Goal: Task Accomplishment & Management: Manage account settings

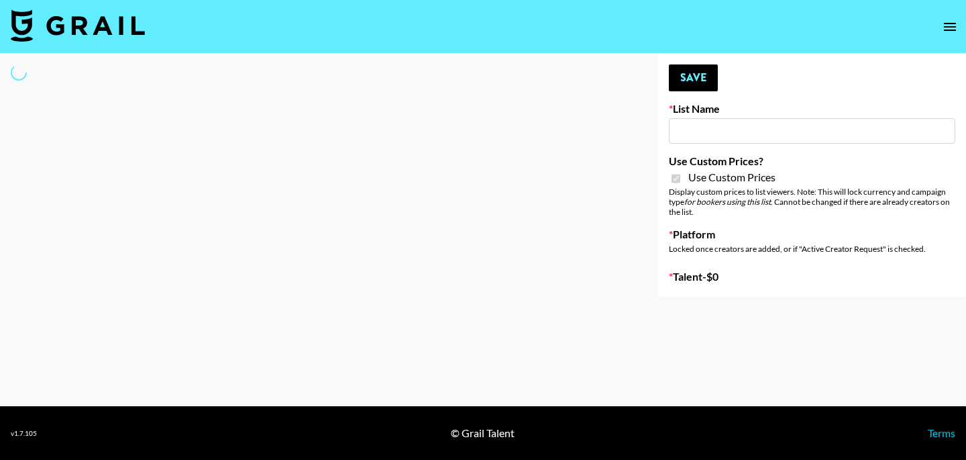
type input "[PERSON_NAME] Make-Up AI Assistant"
checkbox input "true"
select select "Brand"
type input "**Noschinko UGC**"
checkbox input "true"
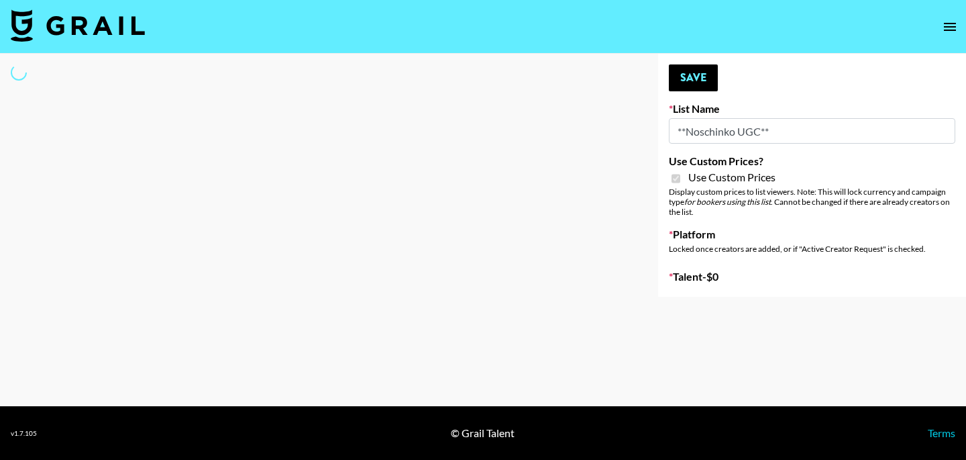
select select "Brand"
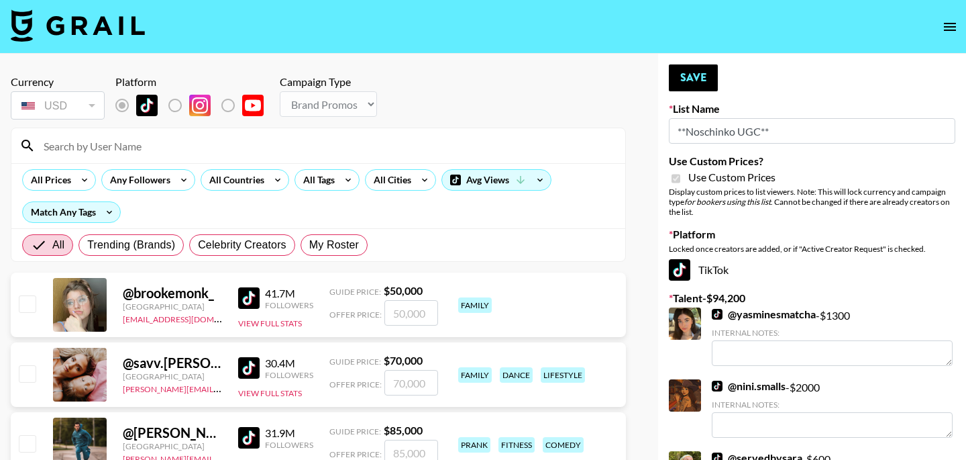
click at [130, 142] on input at bounding box center [327, 145] width 582 height 21
type input "arina"
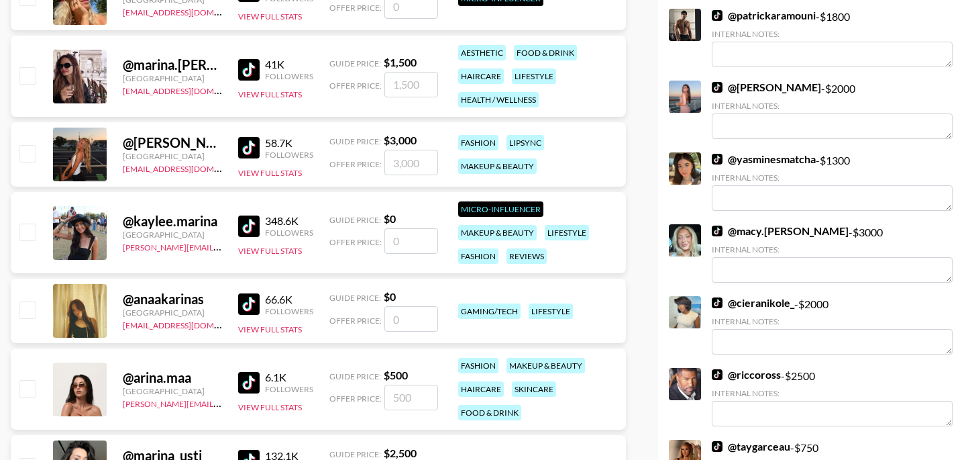
scroll to position [682, 0]
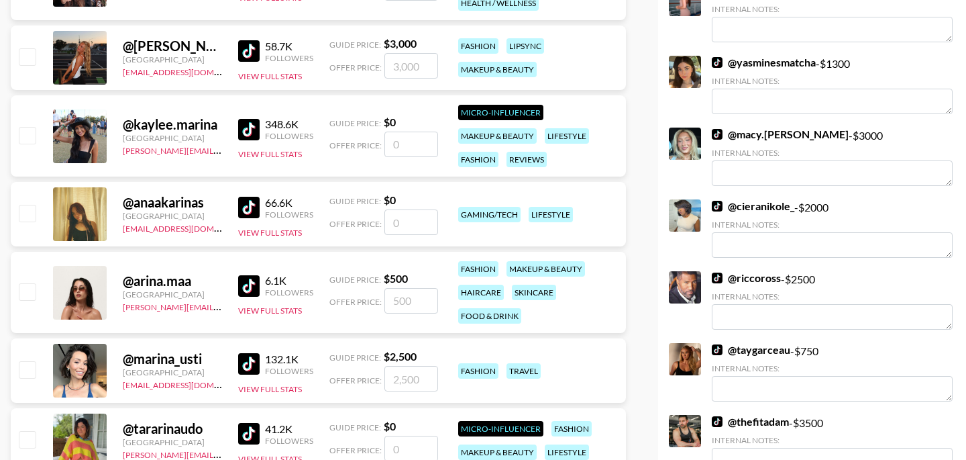
click at [30, 292] on input "checkbox" at bounding box center [27, 291] width 16 height 16
checkbox input "true"
type input "500"
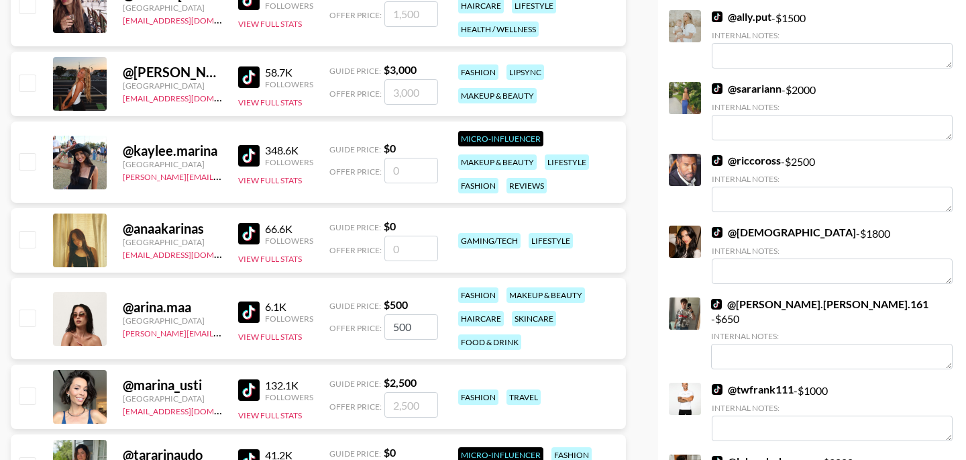
checkbox input "false"
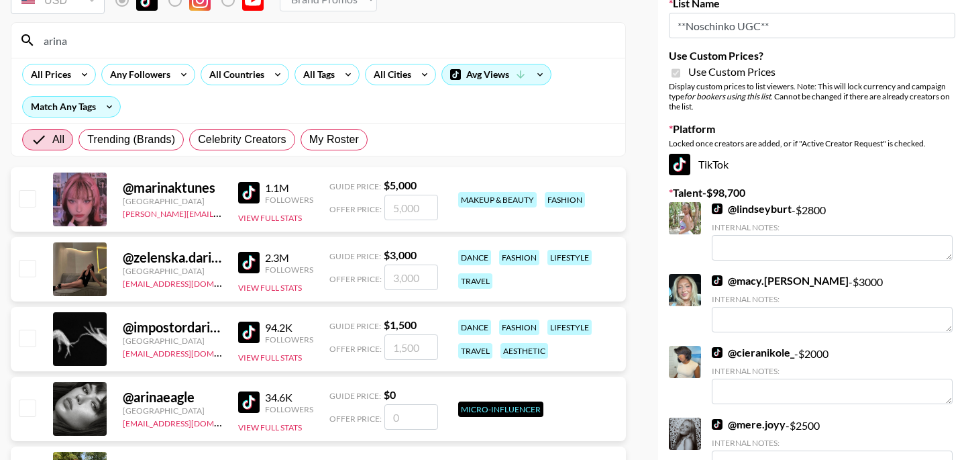
scroll to position [0, 0]
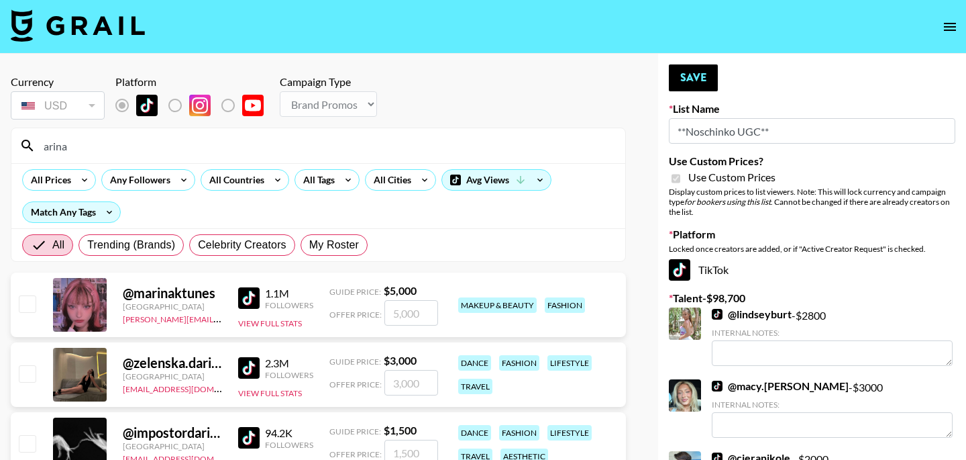
drag, startPoint x: 113, startPoint y: 146, endPoint x: 16, endPoint y: 139, distance: 97.6
click at [16, 139] on div "arina" at bounding box center [318, 145] width 614 height 35
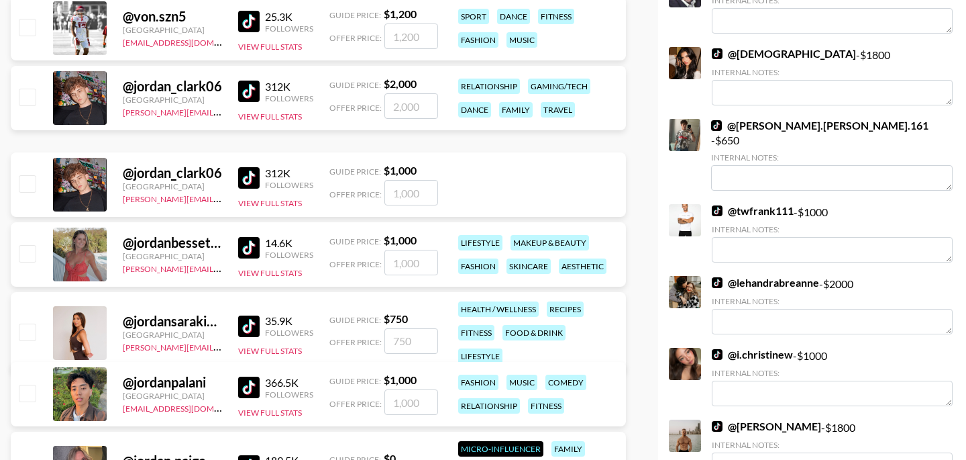
scroll to position [836, 0]
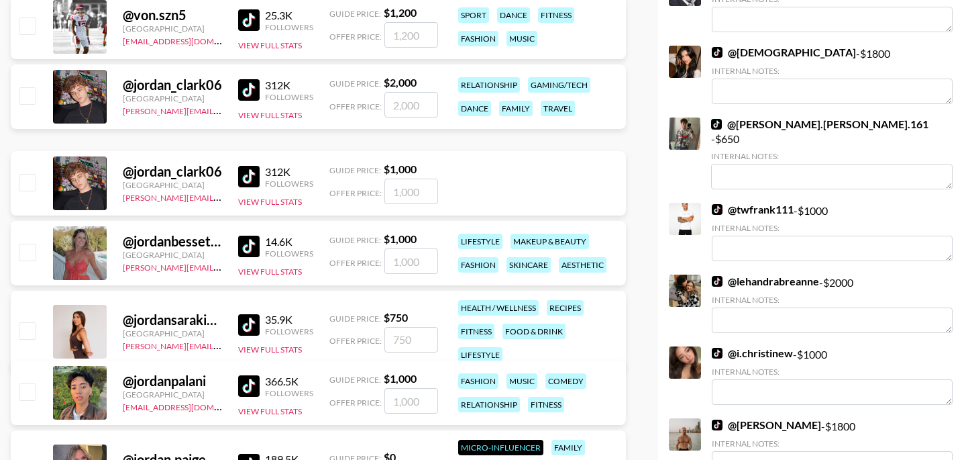
type input "jordan"
click at [34, 256] on input "checkbox" at bounding box center [27, 252] width 16 height 16
checkbox input "true"
type input "1000"
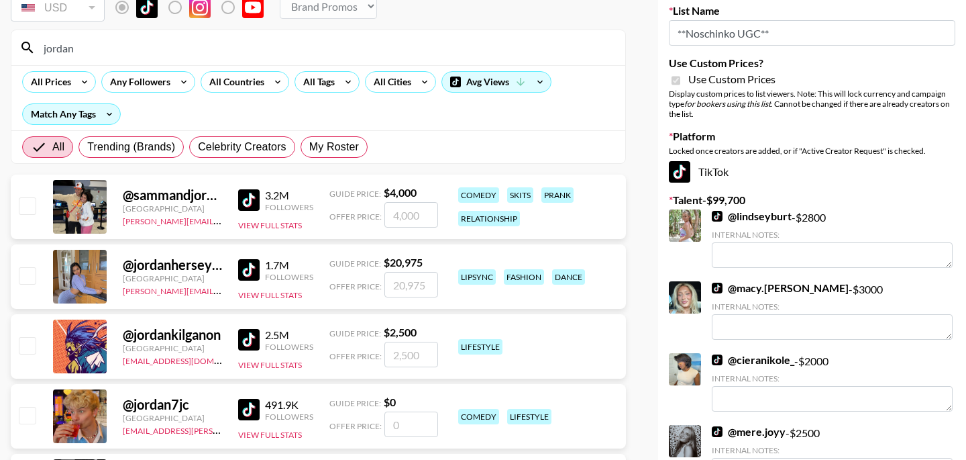
scroll to position [17, 0]
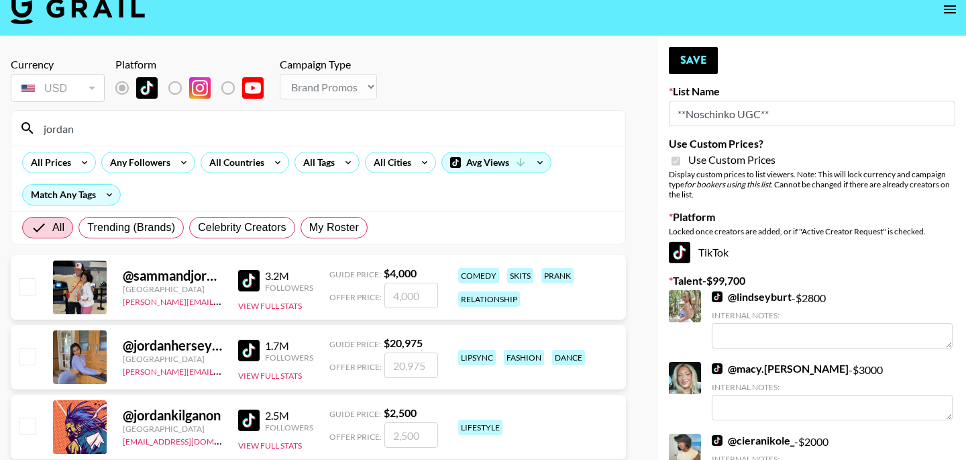
checkbox input "false"
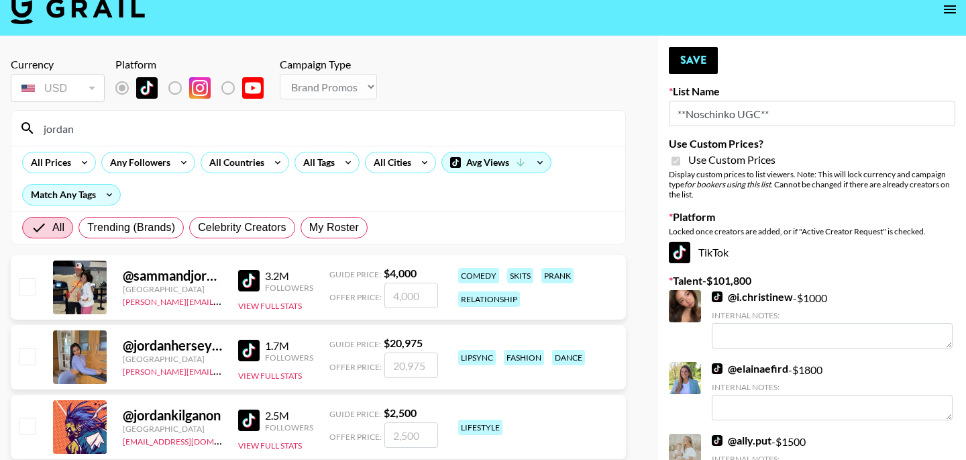
drag, startPoint x: 101, startPoint y: 128, endPoint x: 24, endPoint y: 128, distance: 77.2
click at [24, 128] on div "jordan" at bounding box center [318, 128] width 614 height 35
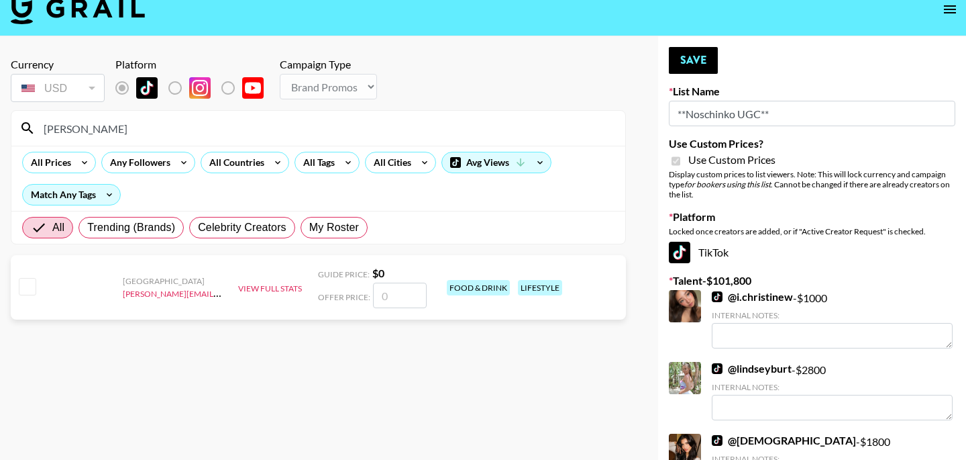
type input "[PERSON_NAME]"
click at [32, 288] on input "checkbox" at bounding box center [27, 286] width 16 height 16
checkbox input "false"
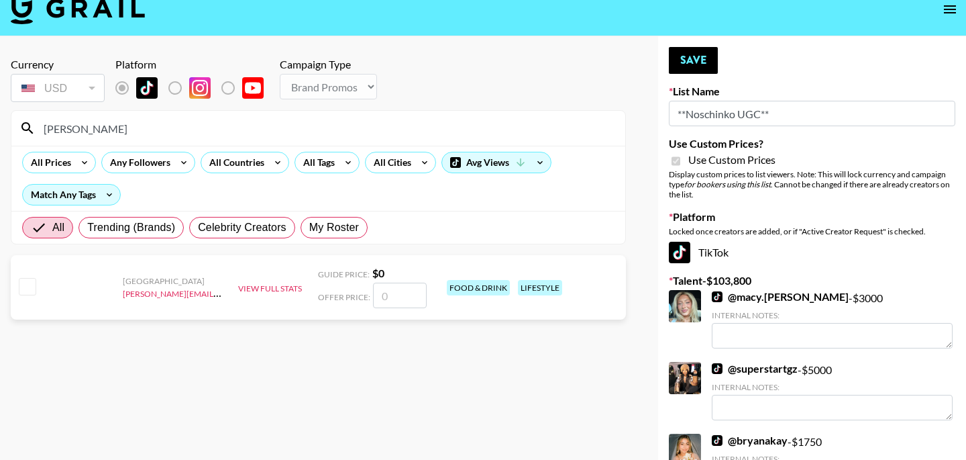
click at [115, 127] on input "[PERSON_NAME]" at bounding box center [327, 127] width 582 height 21
type input "j"
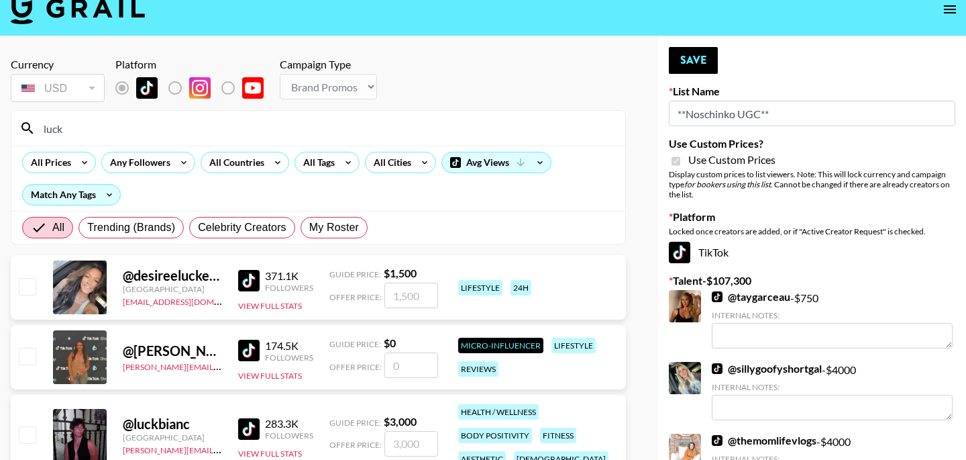
type input "luck"
click at [34, 432] on input "checkbox" at bounding box center [27, 434] width 16 height 16
checkbox input "true"
type input "3000"
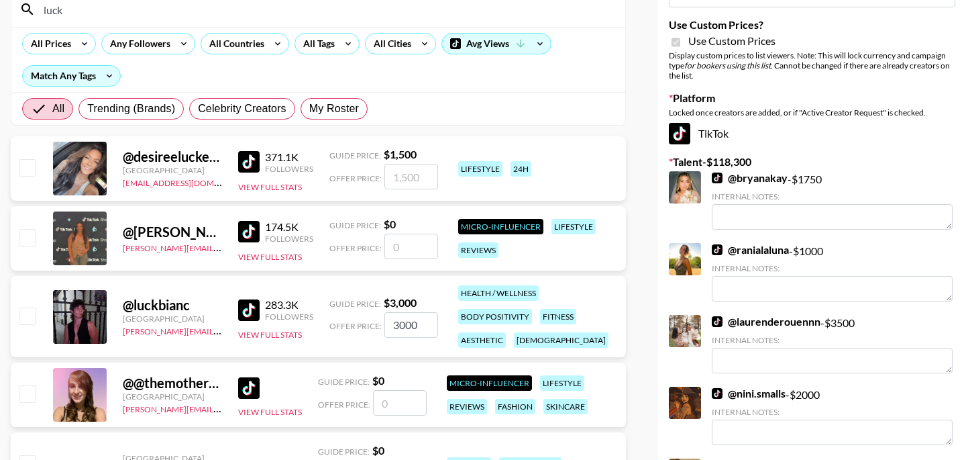
scroll to position [136, 0]
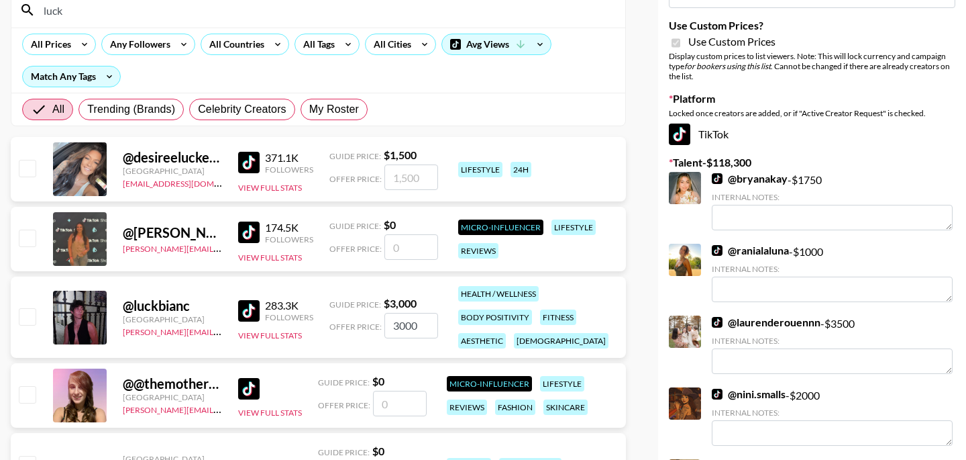
click at [26, 321] on input "checkbox" at bounding box center [27, 316] width 16 height 16
checkbox input "true"
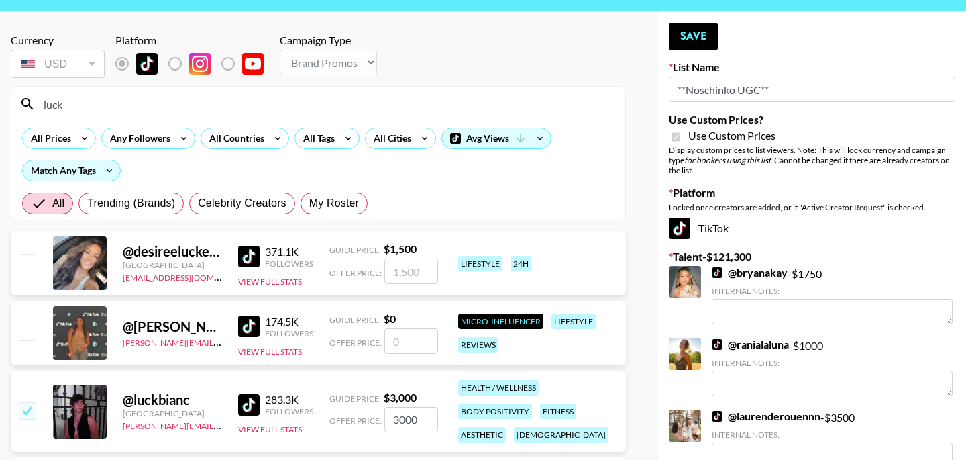
scroll to position [41, 0]
drag, startPoint x: 82, startPoint y: 109, endPoint x: 25, endPoint y: 107, distance: 57.1
click at [25, 107] on div "luck" at bounding box center [318, 104] width 614 height 35
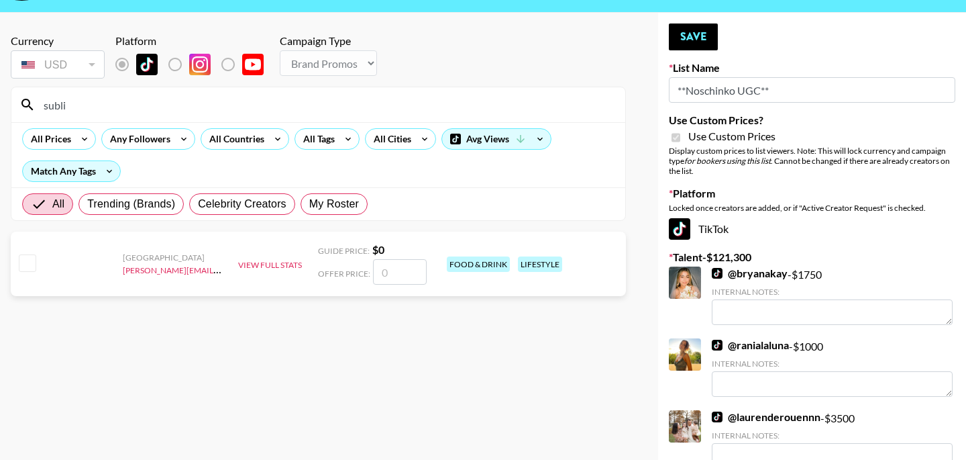
type input "subli"
click at [31, 258] on input "checkbox" at bounding box center [27, 262] width 16 height 16
click at [26, 264] on input "checkbox" at bounding box center [27, 262] width 16 height 16
checkbox input "false"
drag, startPoint x: 78, startPoint y: 103, endPoint x: 25, endPoint y: 101, distance: 53.0
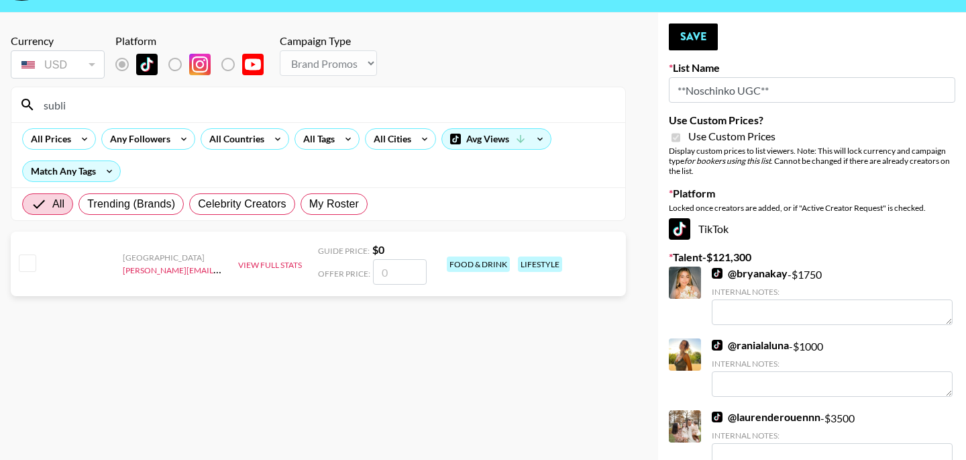
click at [25, 101] on div "subli" at bounding box center [318, 104] width 614 height 35
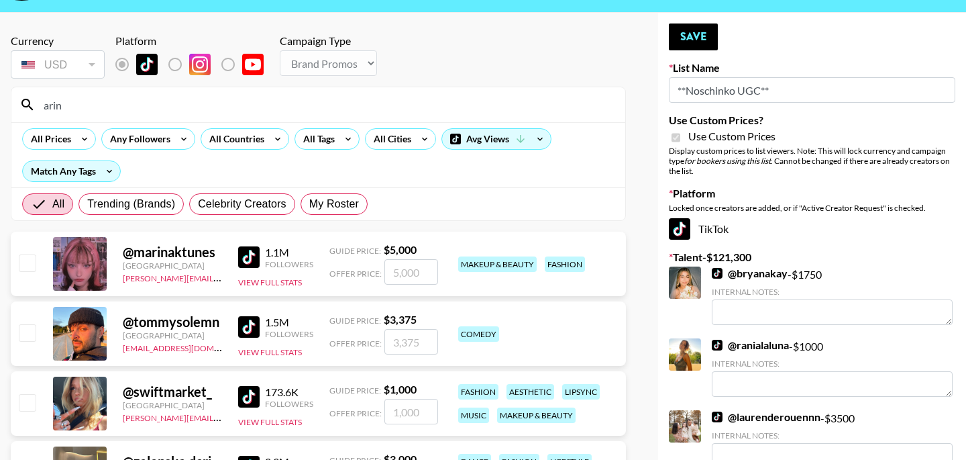
type input "arina"
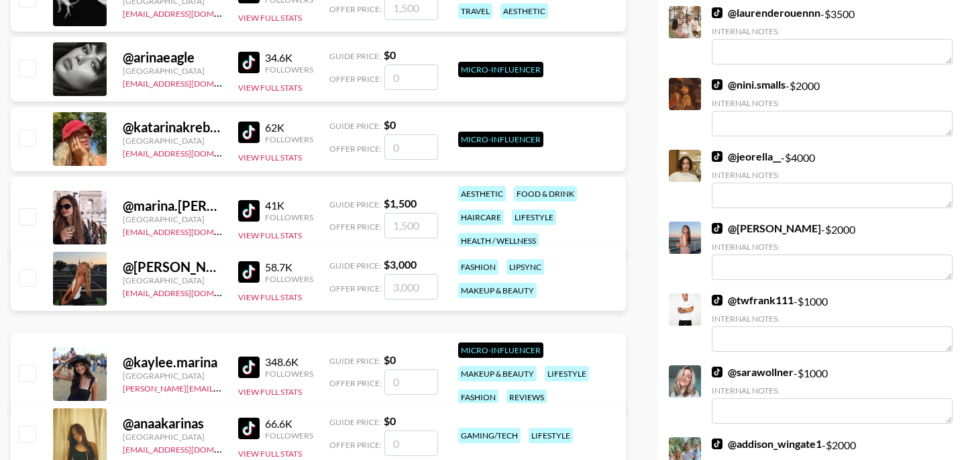
scroll to position [0, 0]
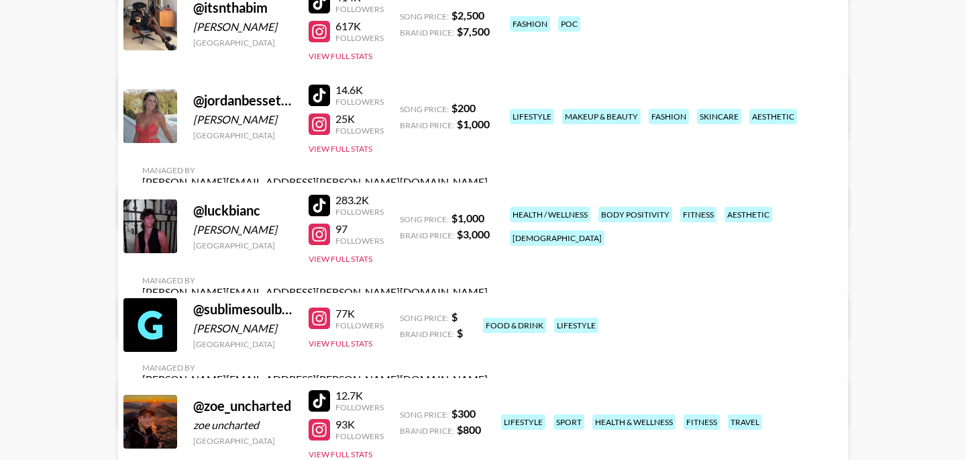
scroll to position [758, 0]
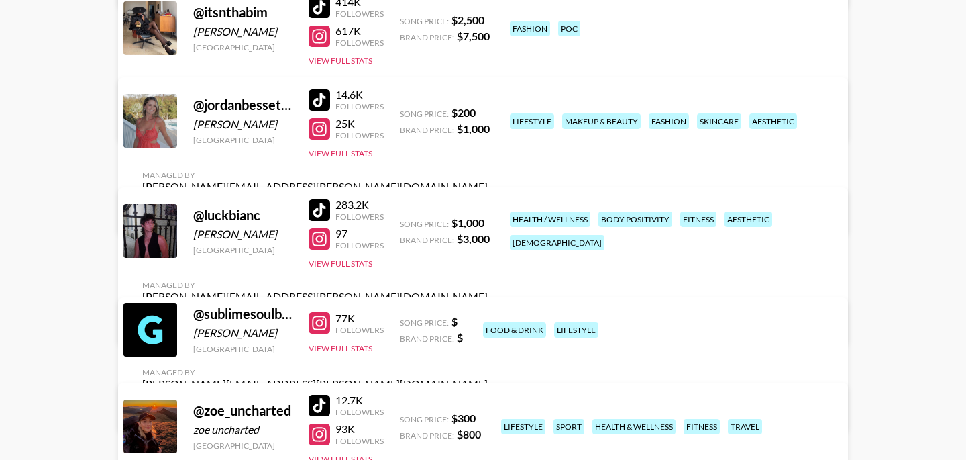
click at [488, 401] on link "View/Edit Details" at bounding box center [315, 407] width 346 height 13
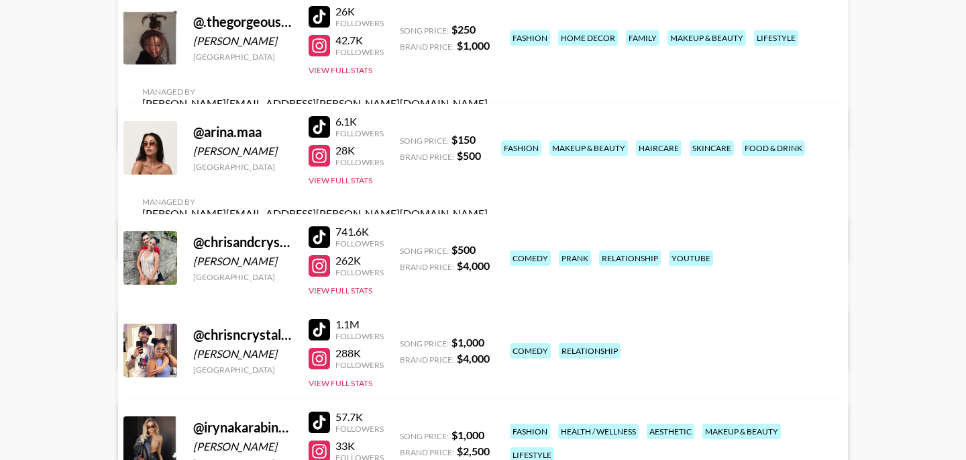
scroll to position [211, 0]
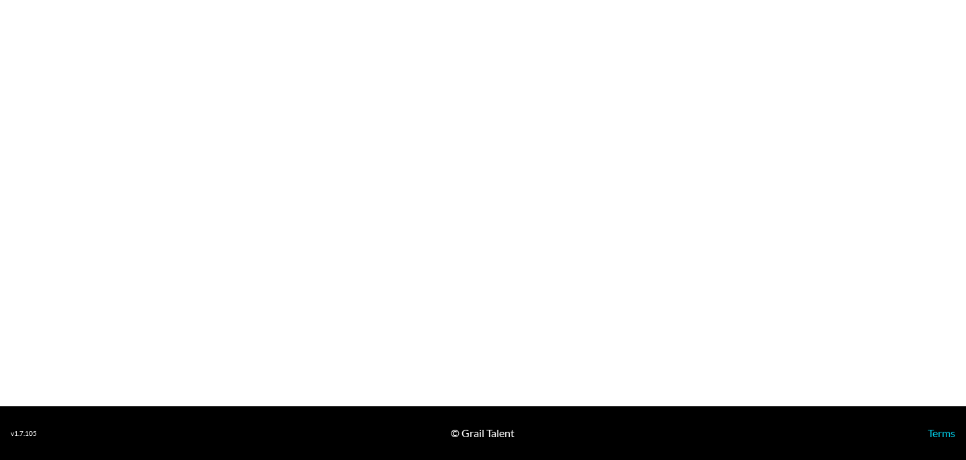
select select "USD"
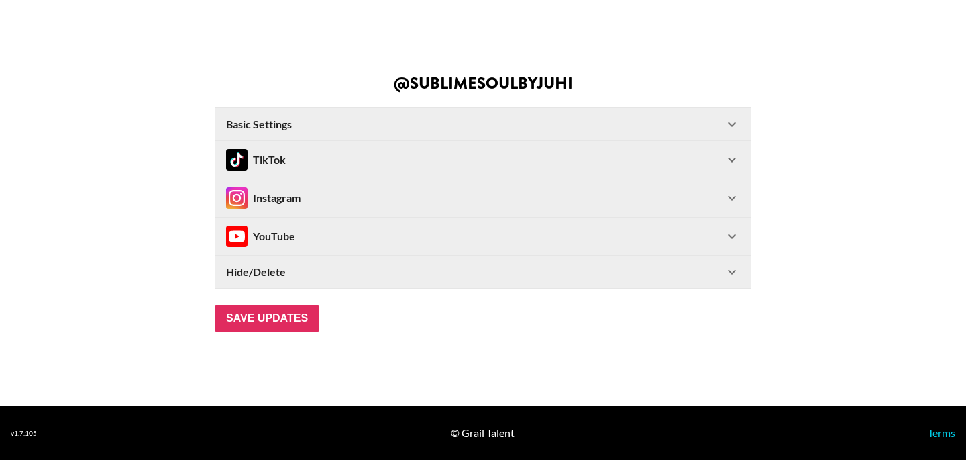
click at [447, 162] on div "TikTok" at bounding box center [475, 159] width 498 height 21
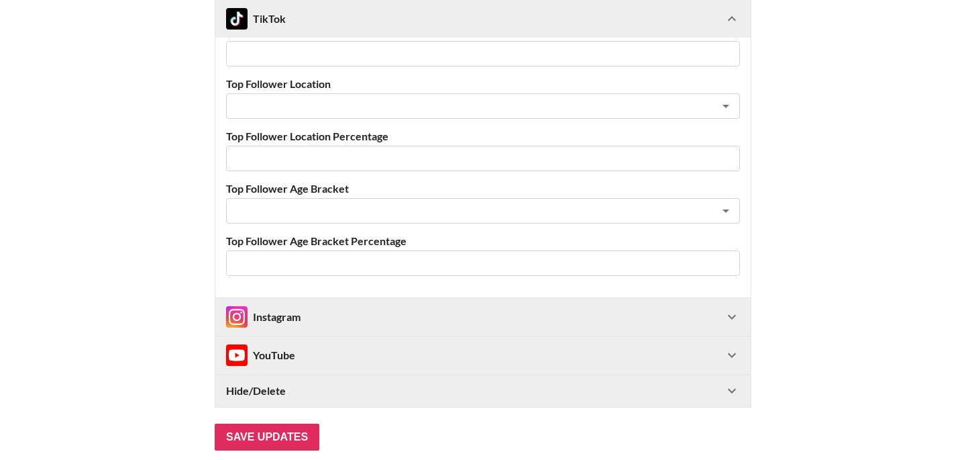
scroll to position [451, 0]
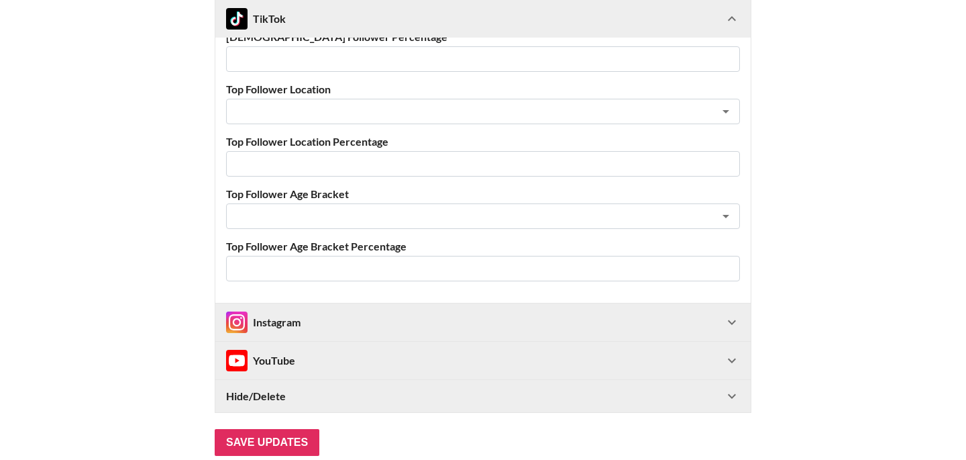
click at [405, 324] on div "Instagram" at bounding box center [475, 321] width 498 height 21
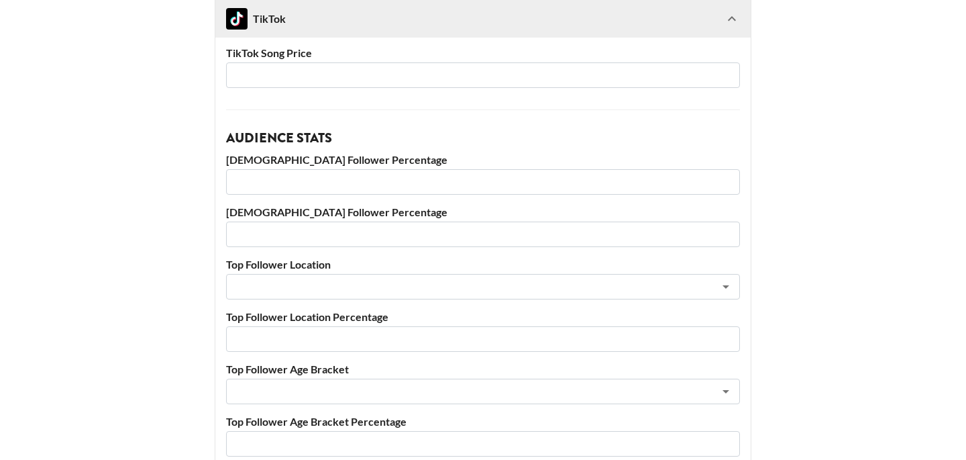
scroll to position [0, 0]
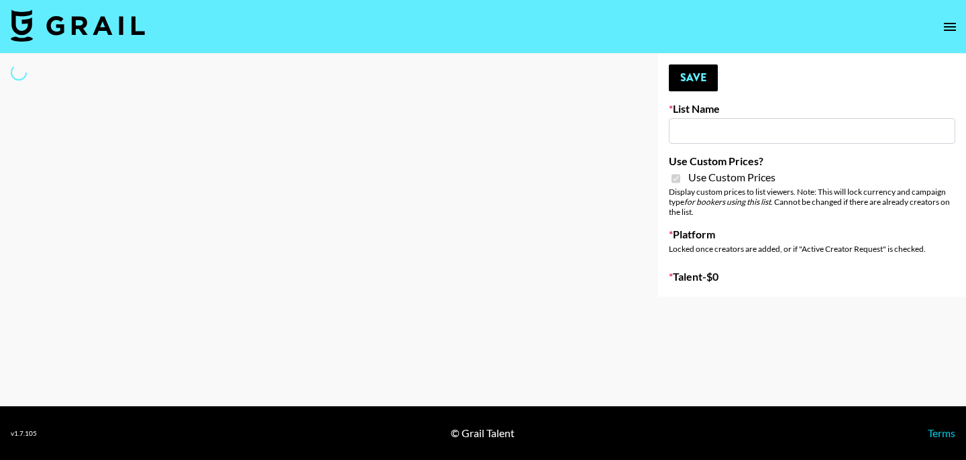
type input "**Noschinko UGC**"
checkbox input "true"
select select "Brand"
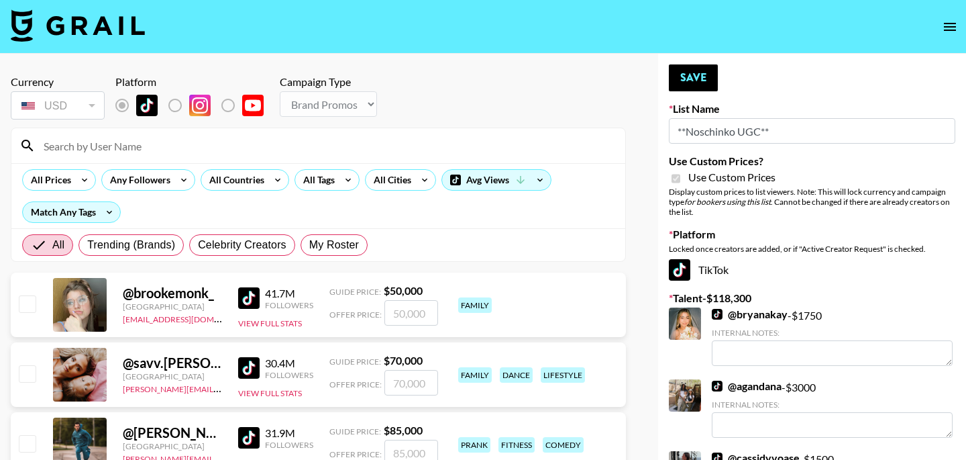
click at [85, 140] on input at bounding box center [327, 145] width 582 height 21
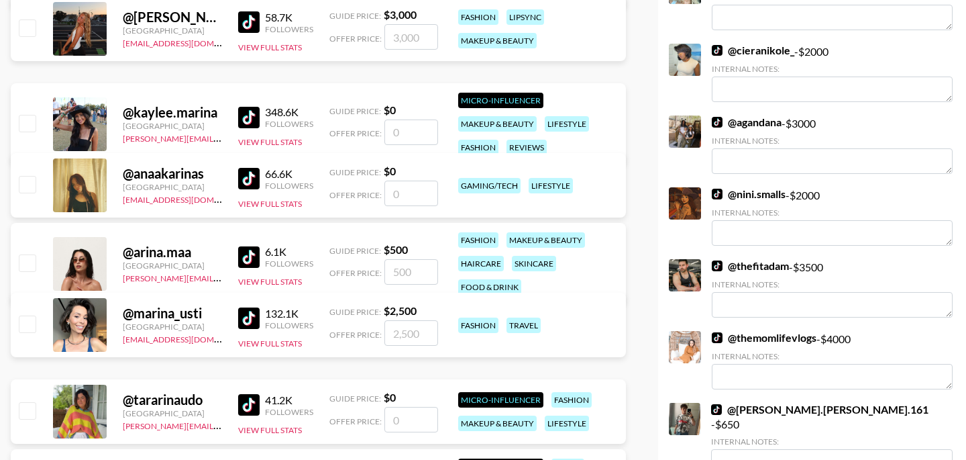
scroll to position [712, 0]
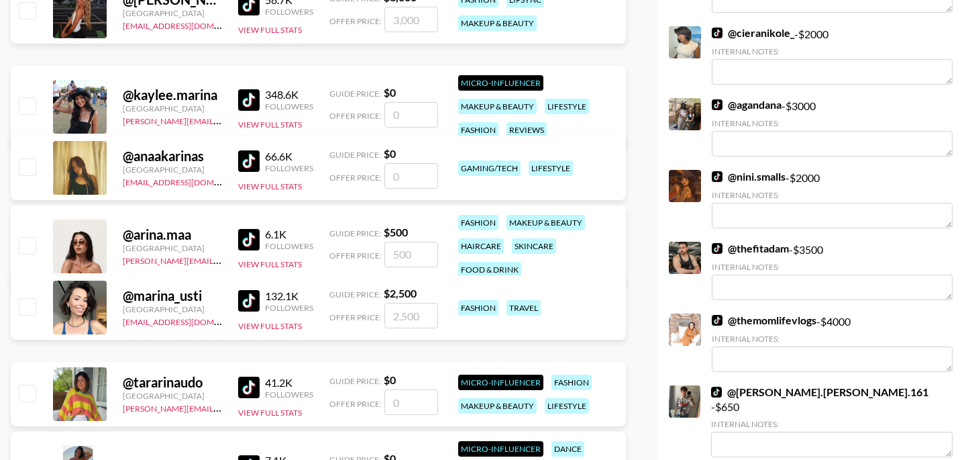
type input "arina"
click at [34, 240] on input "checkbox" at bounding box center [27, 245] width 16 height 16
checkbox input "true"
type input "500"
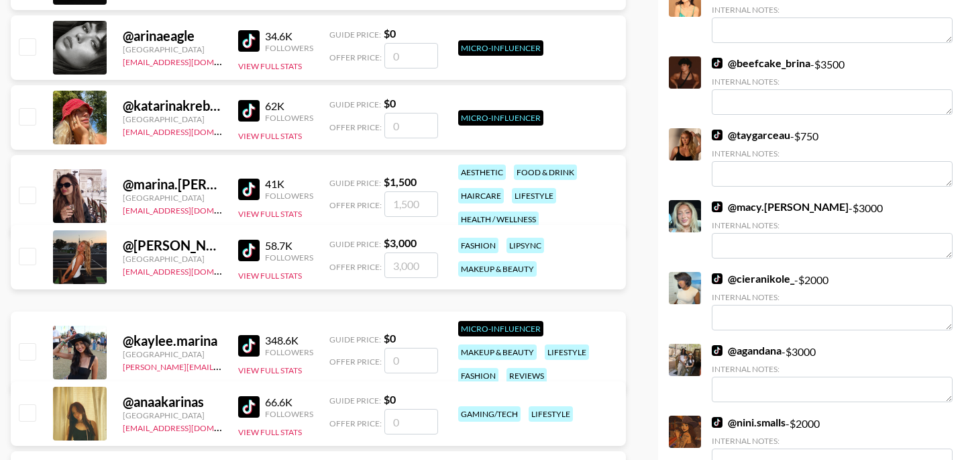
scroll to position [0, 0]
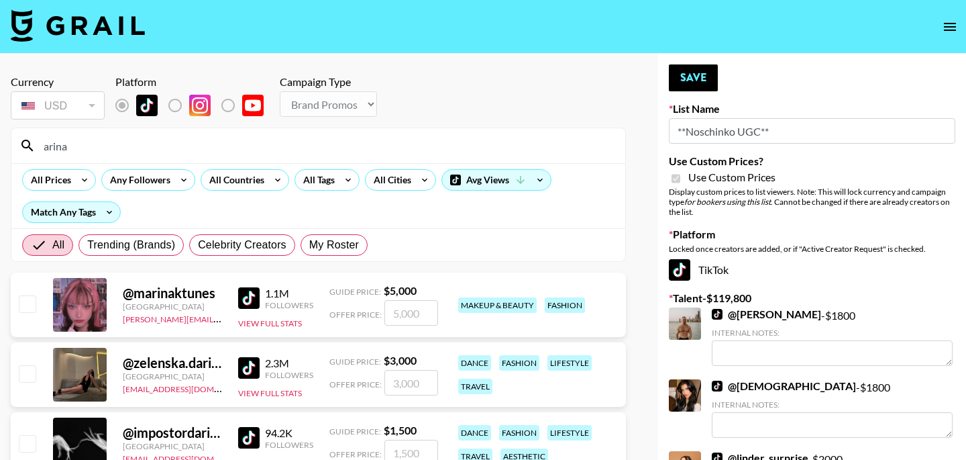
checkbox input "false"
drag, startPoint x: 107, startPoint y: 146, endPoint x: 5, endPoint y: 144, distance: 102.0
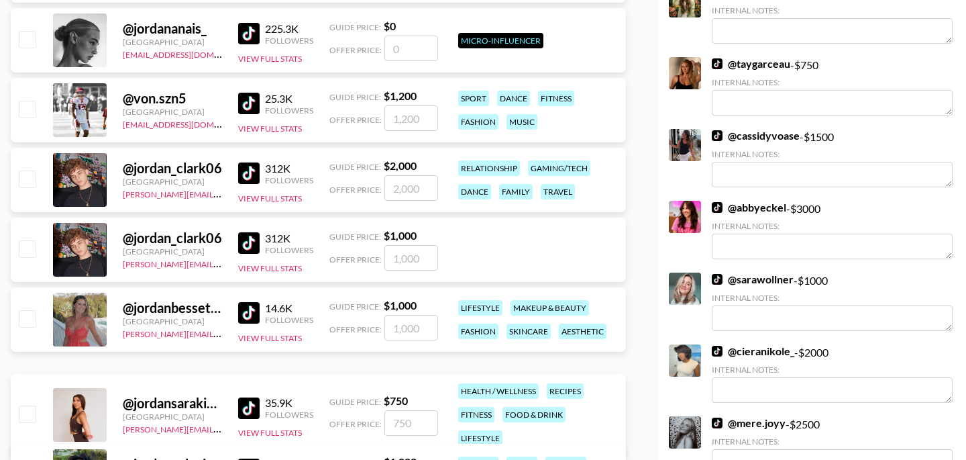
scroll to position [761, 0]
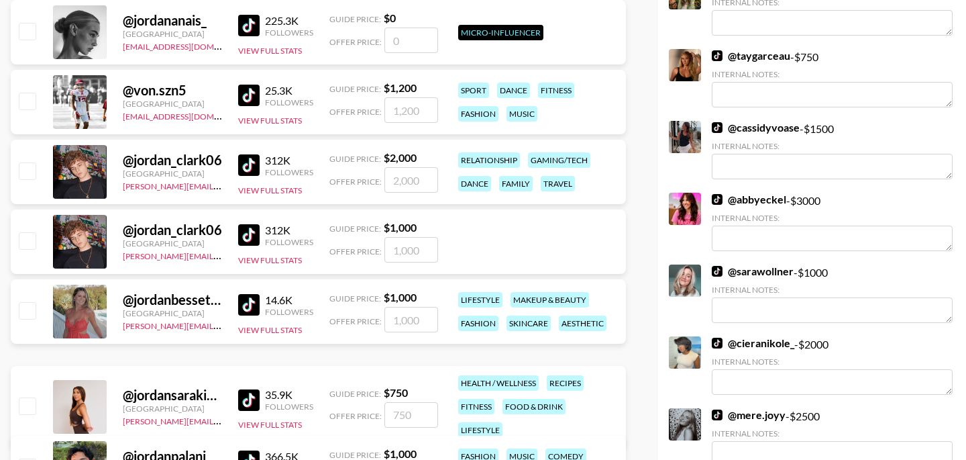
type input "jorda"
click at [33, 313] on input "checkbox" at bounding box center [27, 310] width 16 height 16
checkbox input "true"
type input "1000"
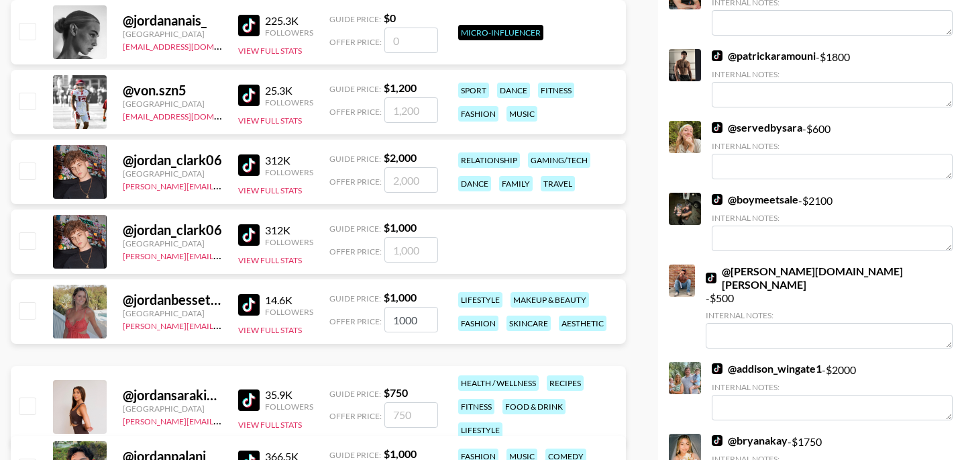
checkbox input "false"
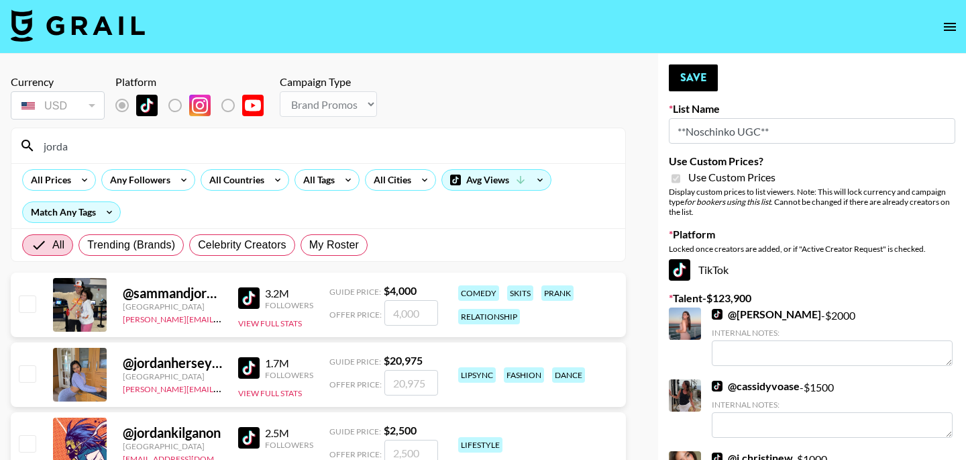
drag, startPoint x: 147, startPoint y: 151, endPoint x: 17, endPoint y: 140, distance: 130.6
click at [17, 140] on div "jorda" at bounding box center [318, 145] width 614 height 35
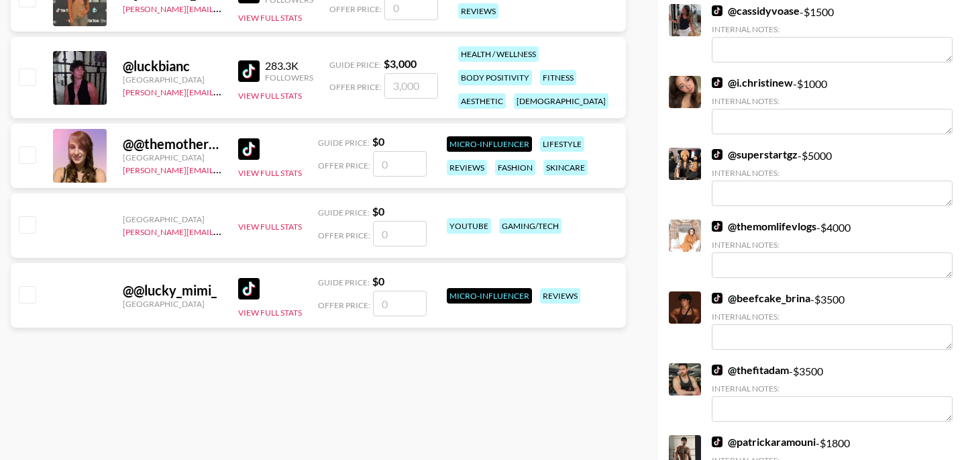
scroll to position [339, 0]
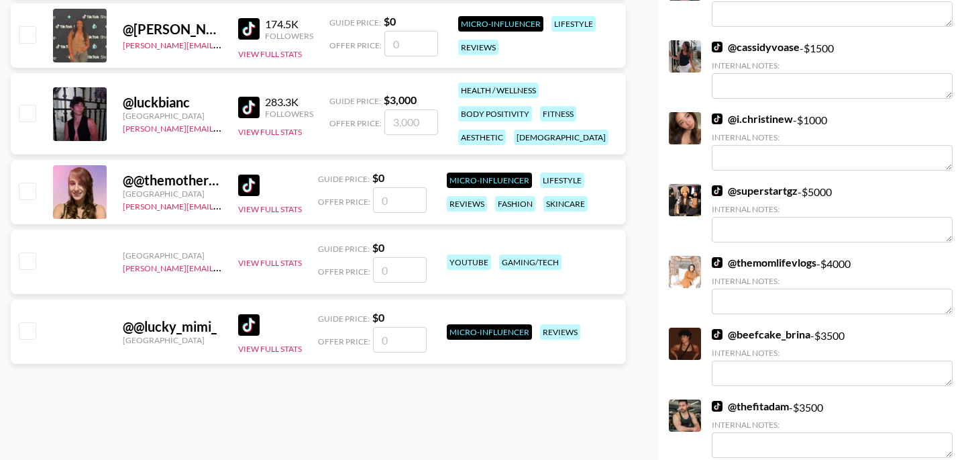
type input "luck"
click at [30, 121] on input "checkbox" at bounding box center [27, 113] width 16 height 16
checkbox input "true"
type input "3000"
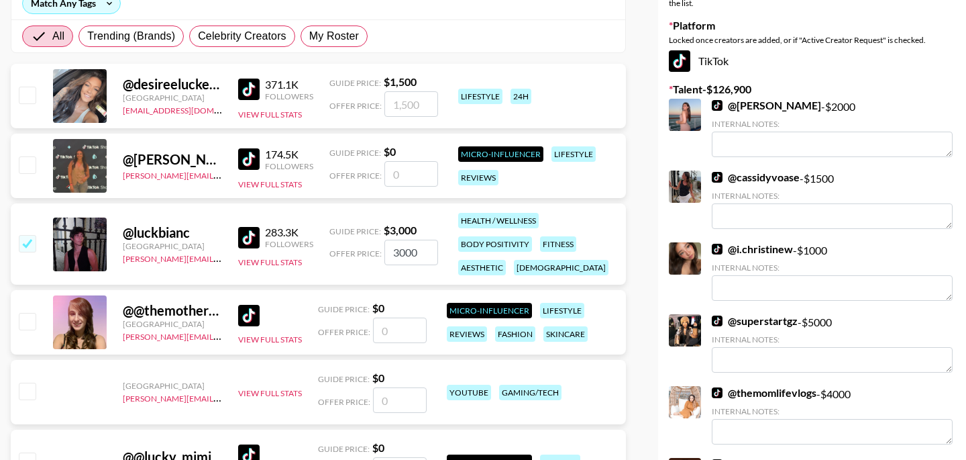
scroll to position [0, 0]
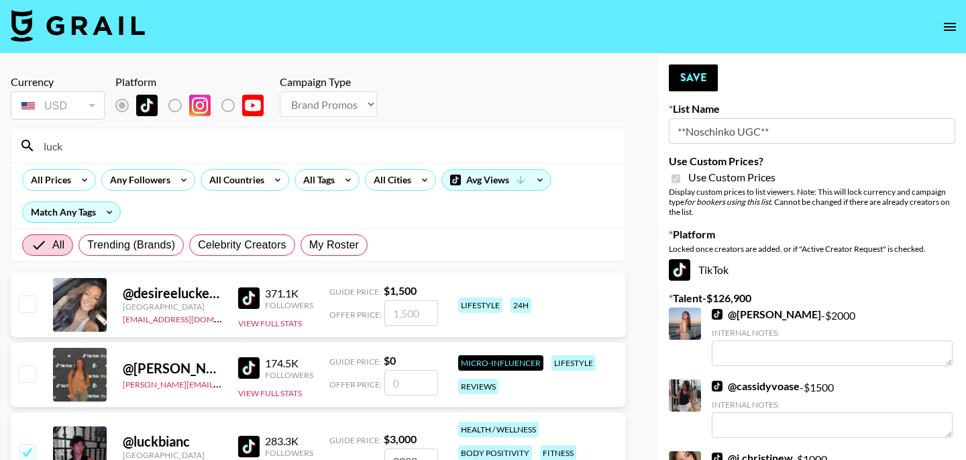
drag, startPoint x: 113, startPoint y: 150, endPoint x: 26, endPoint y: 139, distance: 88.0
click at [26, 139] on div "luck" at bounding box center [318, 145] width 614 height 35
checkbox input "false"
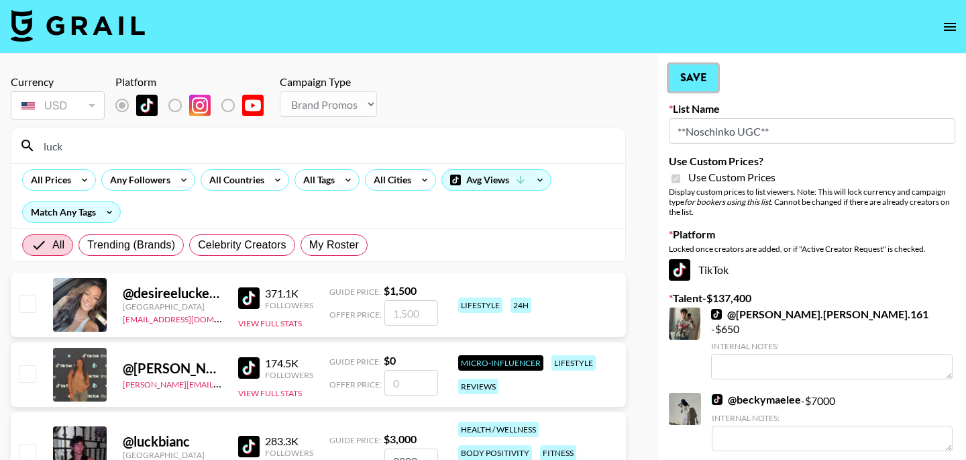
click at [706, 79] on button "Save" at bounding box center [693, 77] width 49 height 27
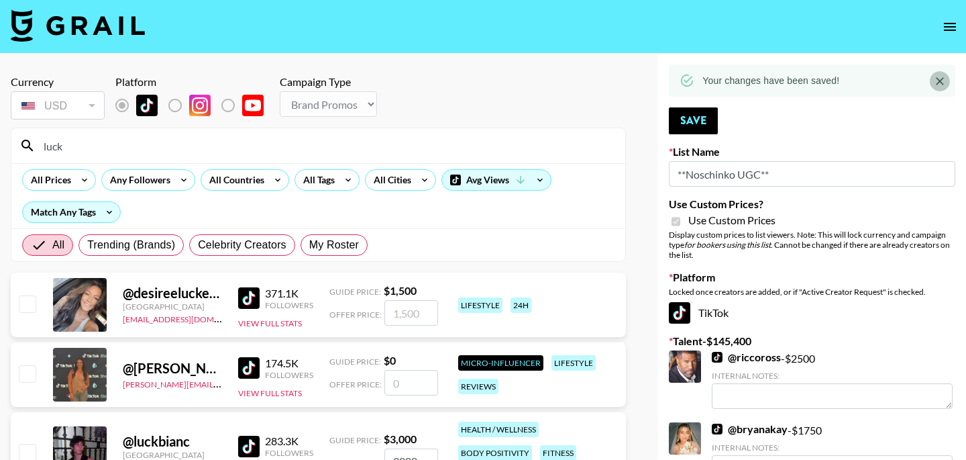
click at [946, 87] on icon "Close" at bounding box center [939, 80] width 13 height 13
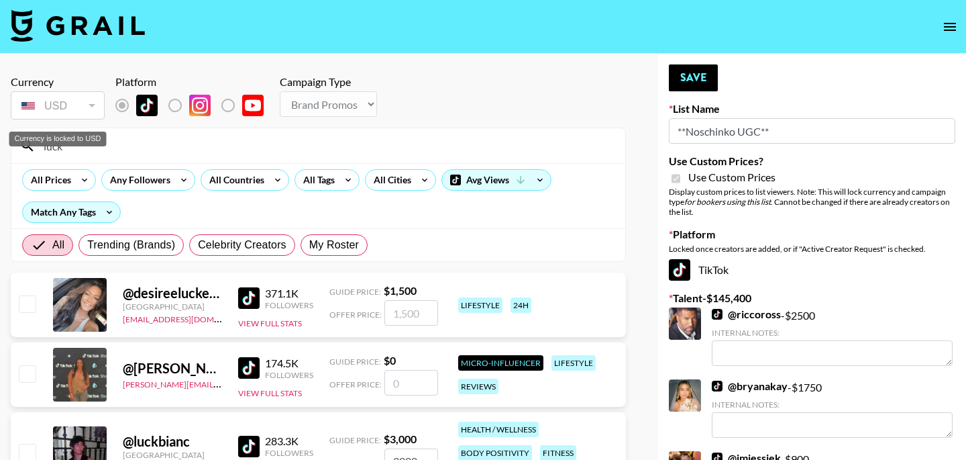
click at [88, 109] on div "USD" at bounding box center [57, 105] width 89 height 23
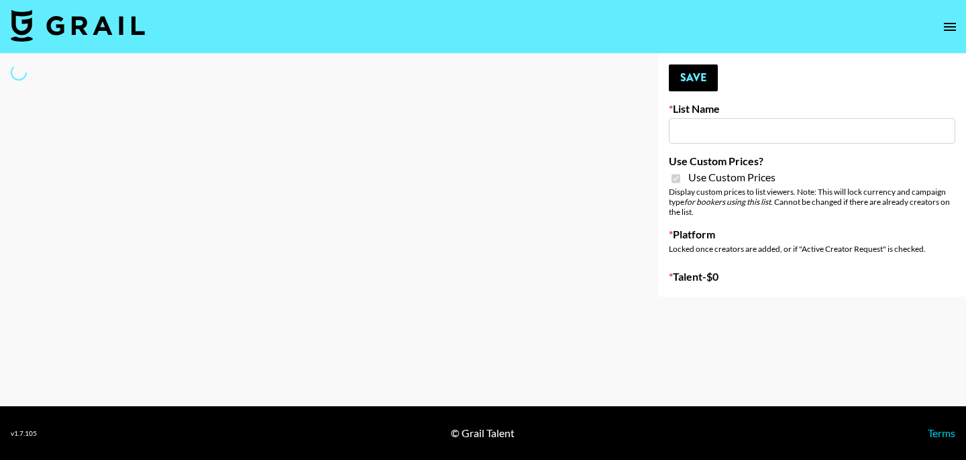
type input "Devon+Lang"
checkbox input "true"
select select "Song"
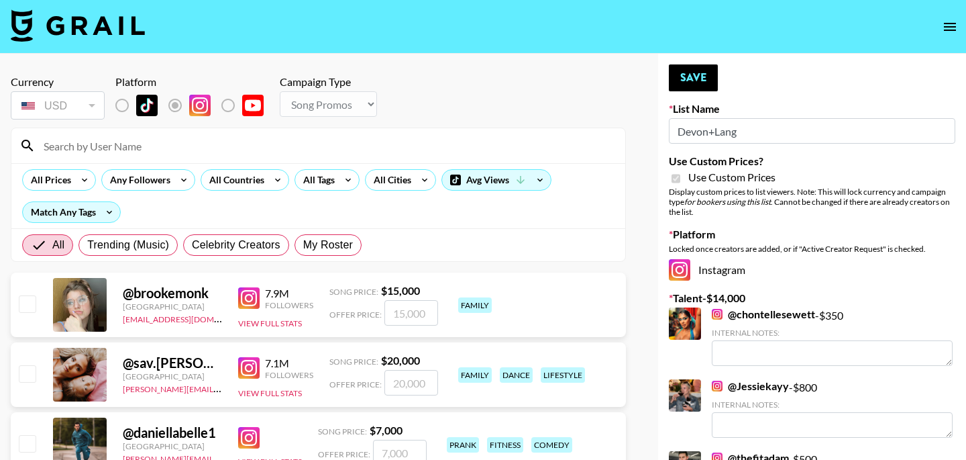
click at [128, 140] on input at bounding box center [327, 145] width 582 height 21
type input "arina"
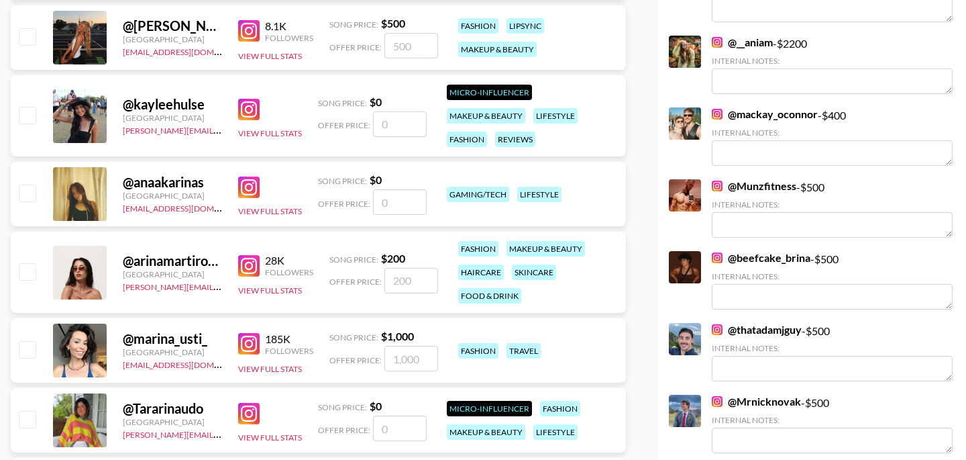
scroll to position [705, 0]
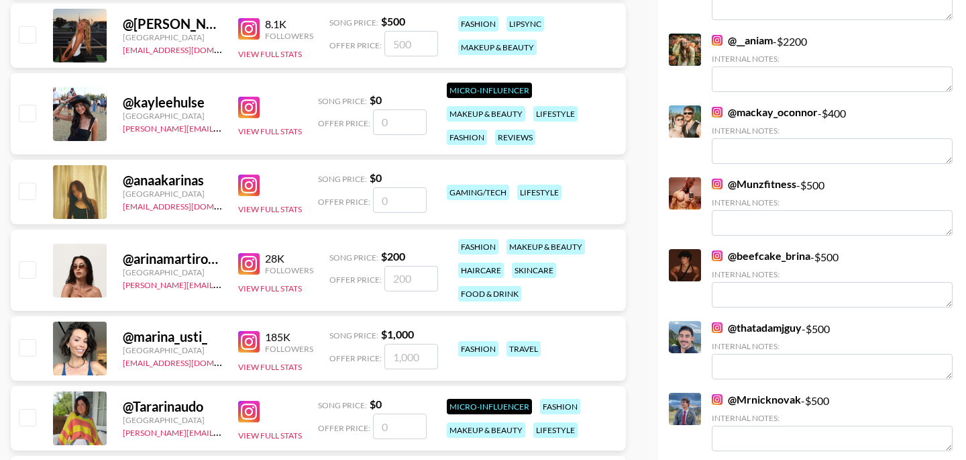
click at [34, 270] on input "checkbox" at bounding box center [27, 269] width 16 height 16
checkbox input "true"
type input "200"
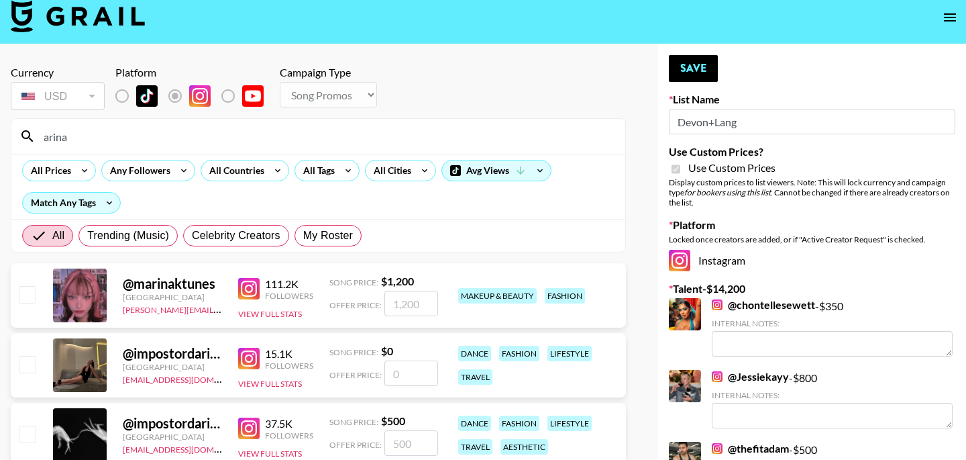
scroll to position [0, 0]
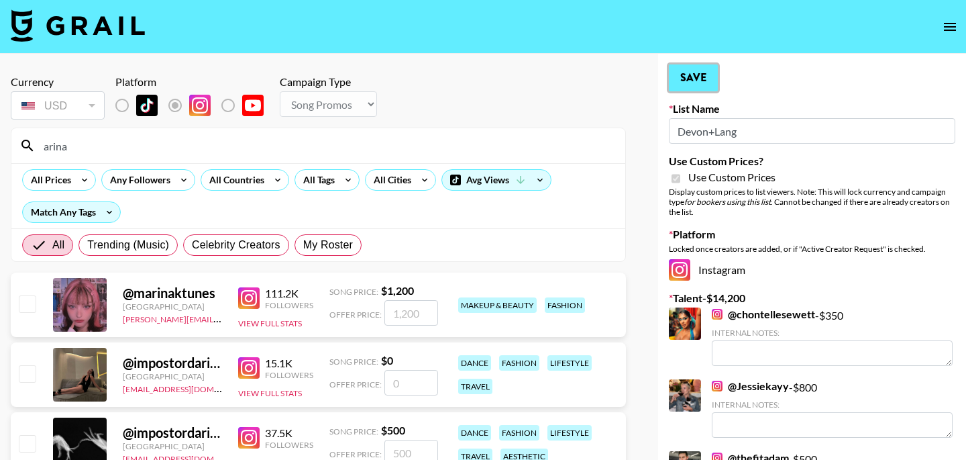
click at [709, 67] on button "Save" at bounding box center [693, 77] width 49 height 27
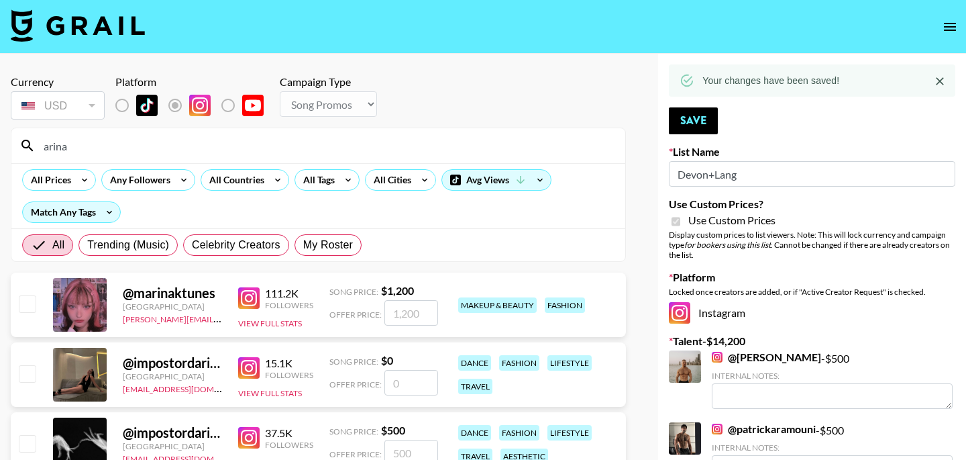
drag, startPoint x: 111, startPoint y: 145, endPoint x: 6, endPoint y: 138, distance: 105.6
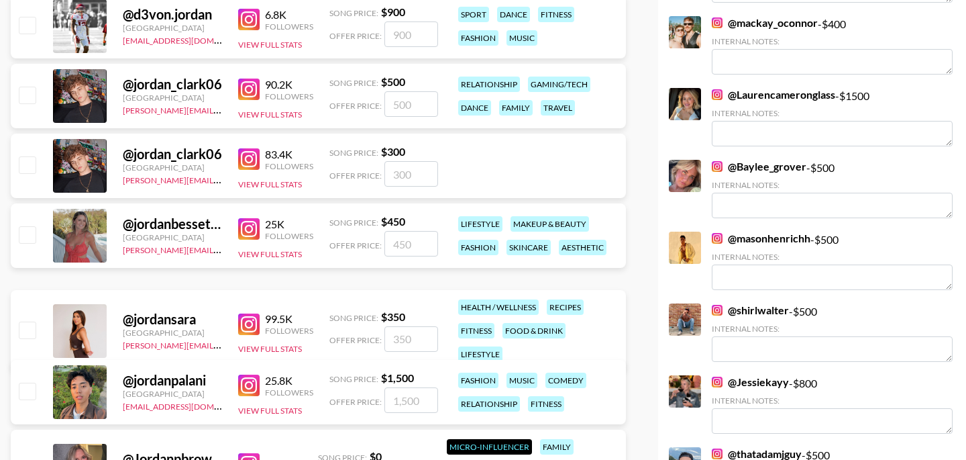
scroll to position [842, 0]
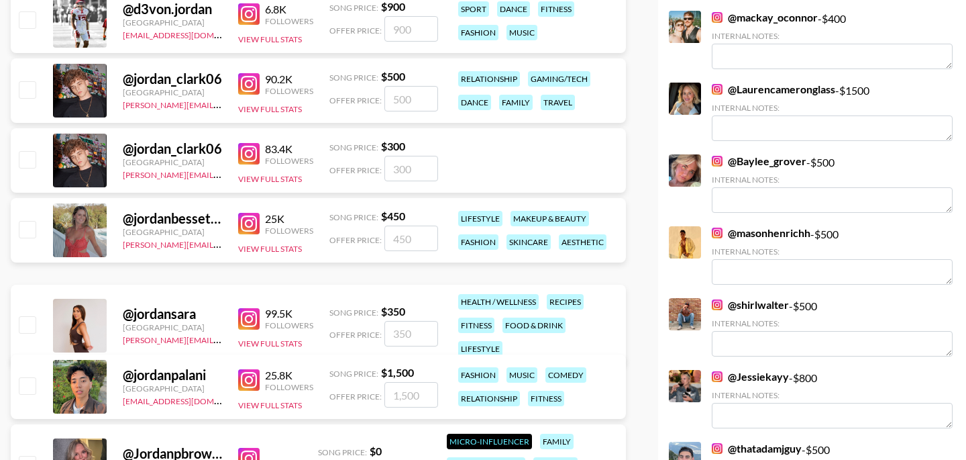
type input "jordan"
click at [26, 227] on input "checkbox" at bounding box center [27, 229] width 16 height 16
checkbox input "true"
type input "450"
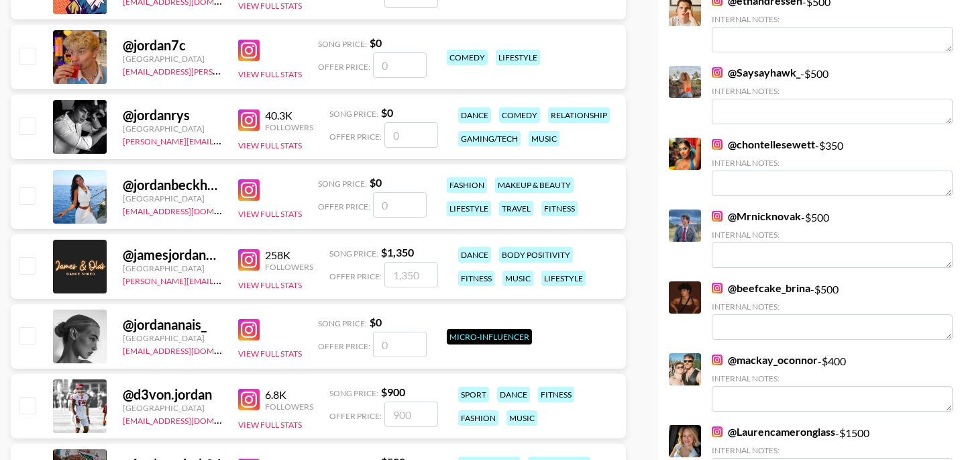
scroll to position [0, 0]
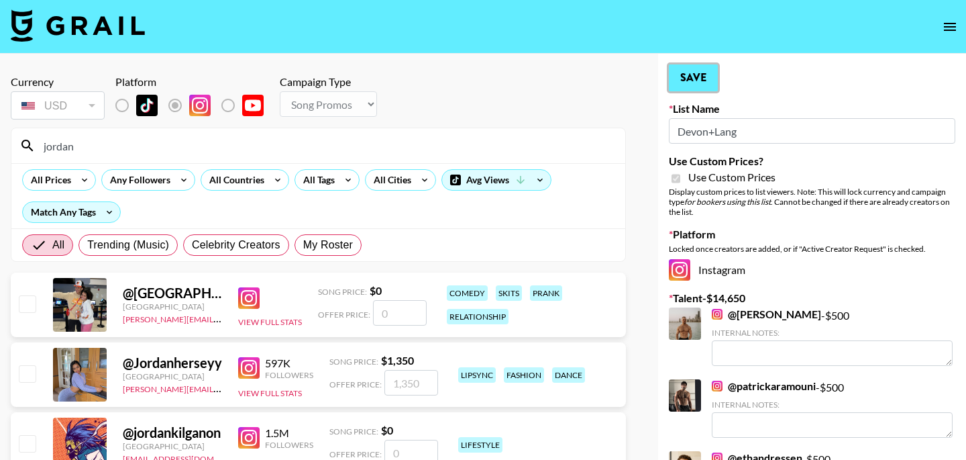
click at [715, 79] on button "Save" at bounding box center [693, 77] width 49 height 27
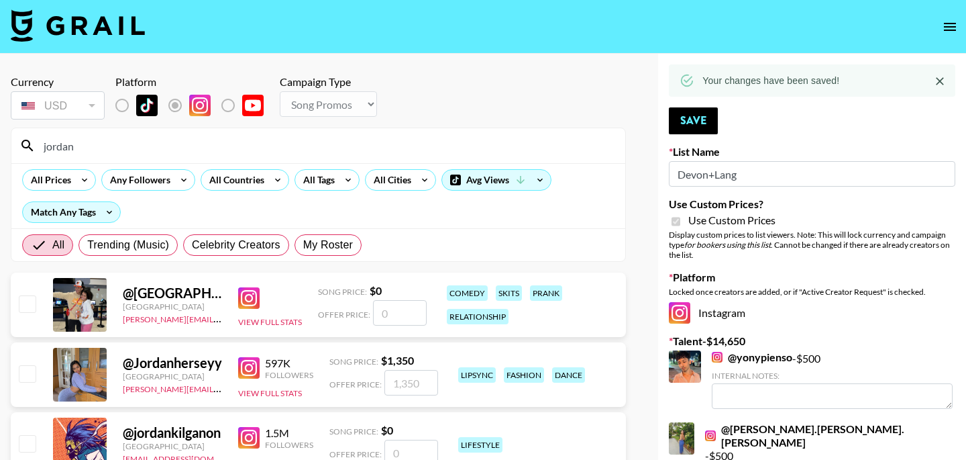
drag, startPoint x: 155, startPoint y: 149, endPoint x: 5, endPoint y: 130, distance: 150.8
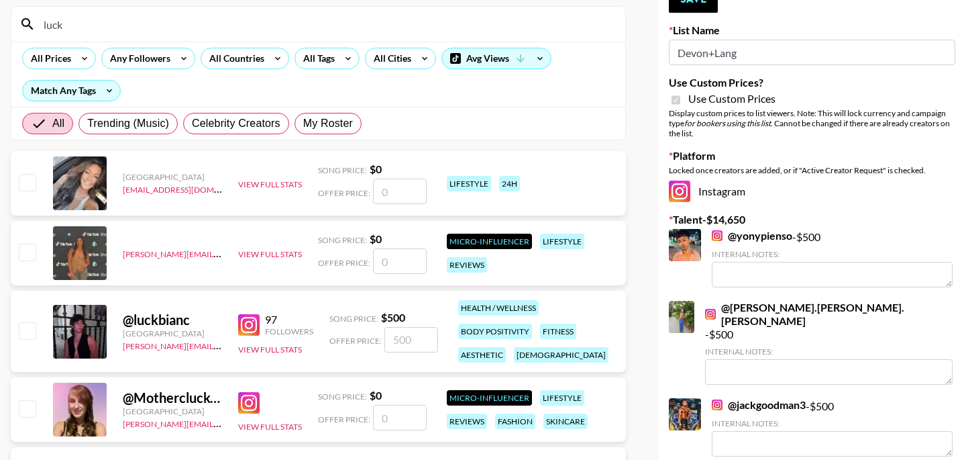
scroll to position [145, 0]
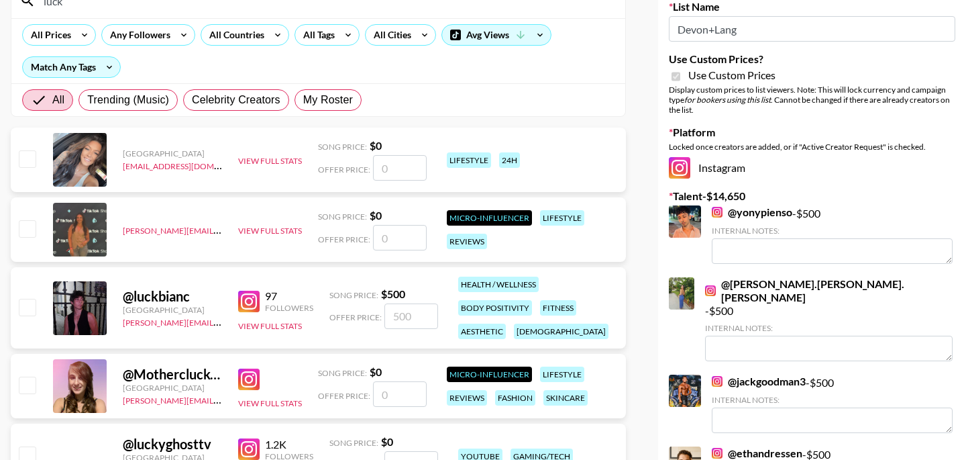
type input "luck"
click at [31, 313] on input "checkbox" at bounding box center [27, 307] width 16 height 16
checkbox input "true"
type input "500"
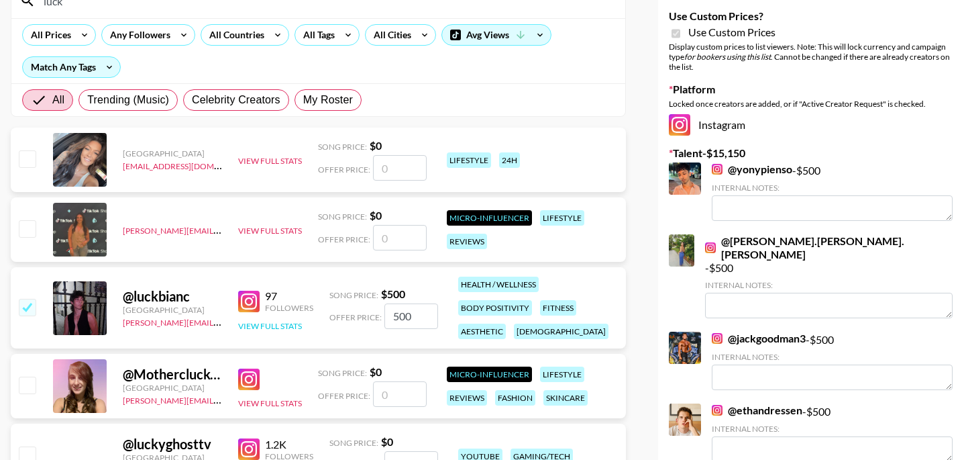
scroll to position [0, 0]
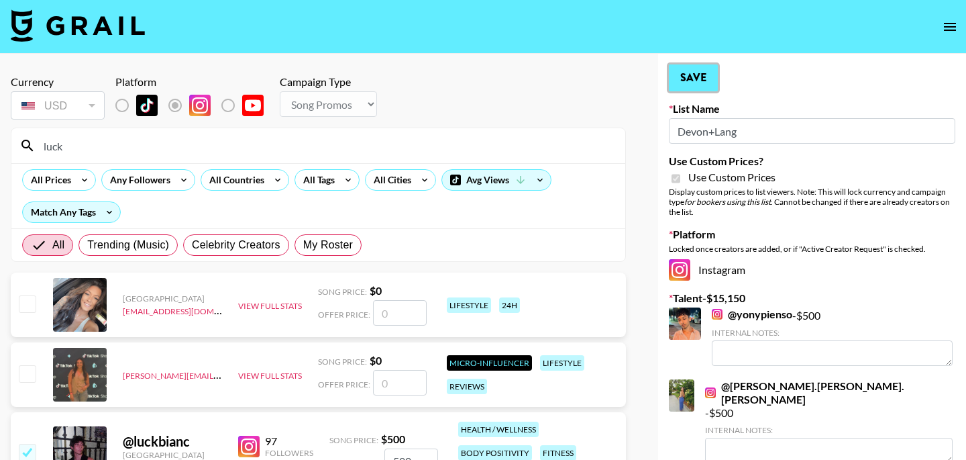
click at [689, 85] on button "Save" at bounding box center [693, 77] width 49 height 27
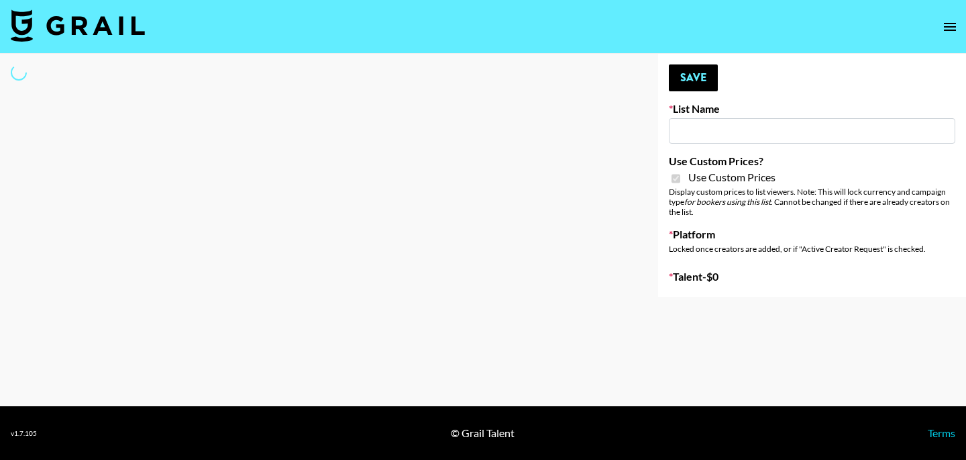
type input "LISEN Watch"
checkbox input "true"
select select "Brand"
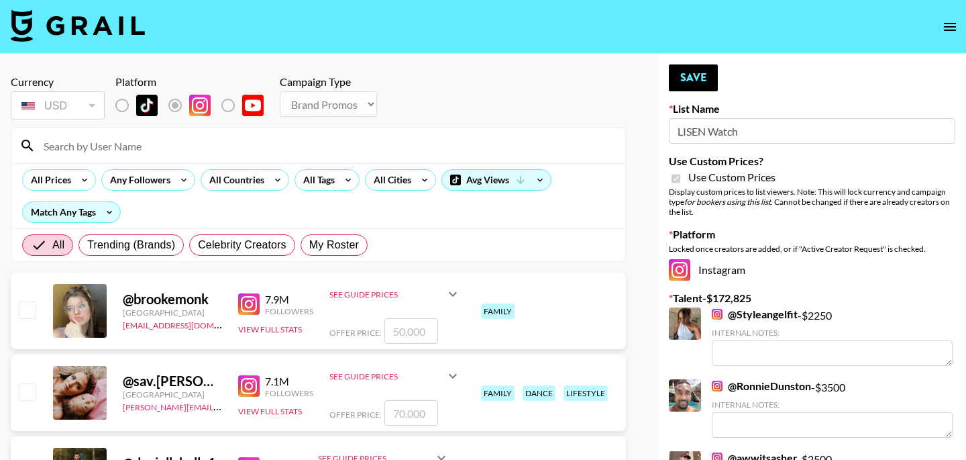
click at [140, 142] on input at bounding box center [327, 145] width 582 height 21
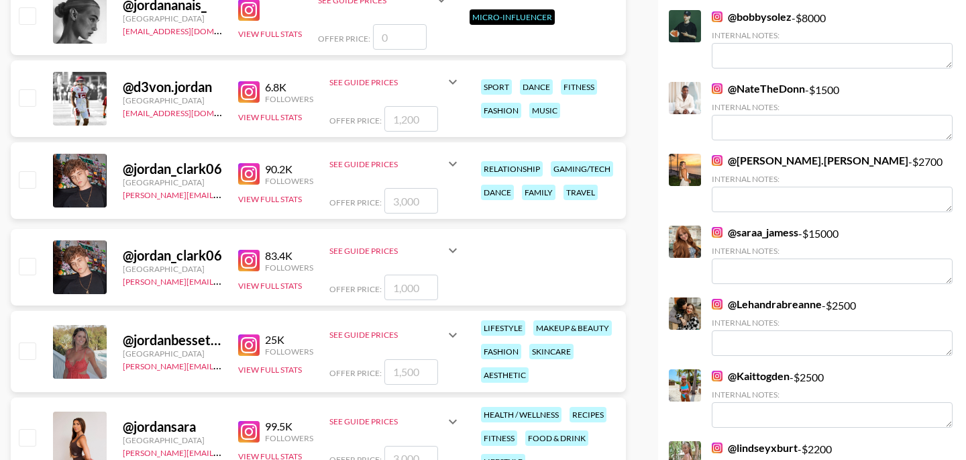
scroll to position [879, 0]
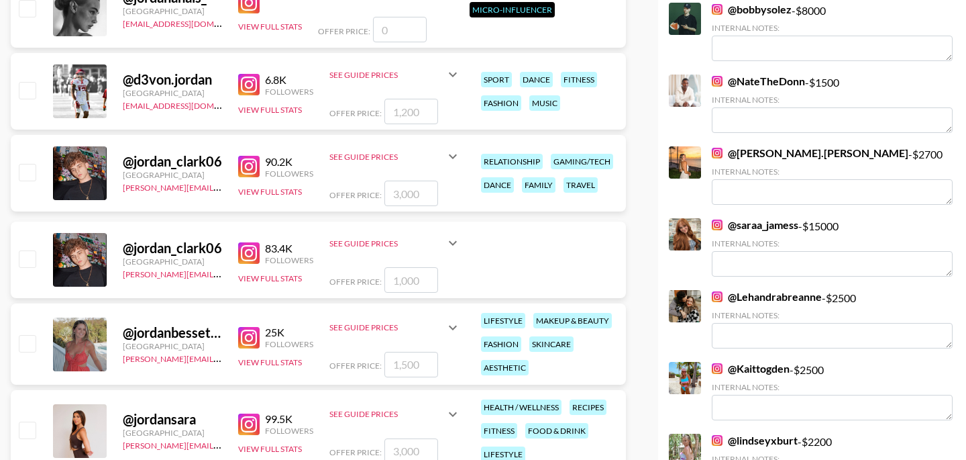
type input "jordan"
click at [29, 342] on input "checkbox" at bounding box center [27, 343] width 16 height 16
checkbox input "true"
type input "1500"
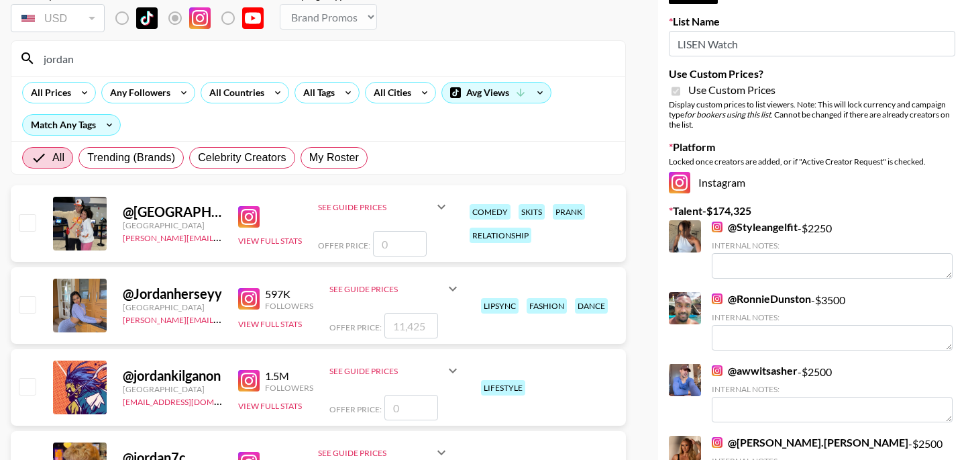
scroll to position [0, 0]
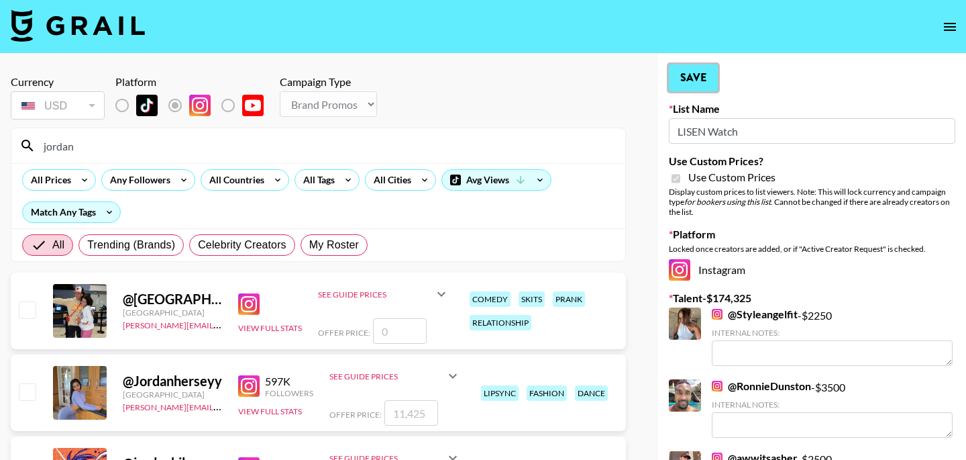
click at [704, 74] on button "Save" at bounding box center [693, 77] width 49 height 27
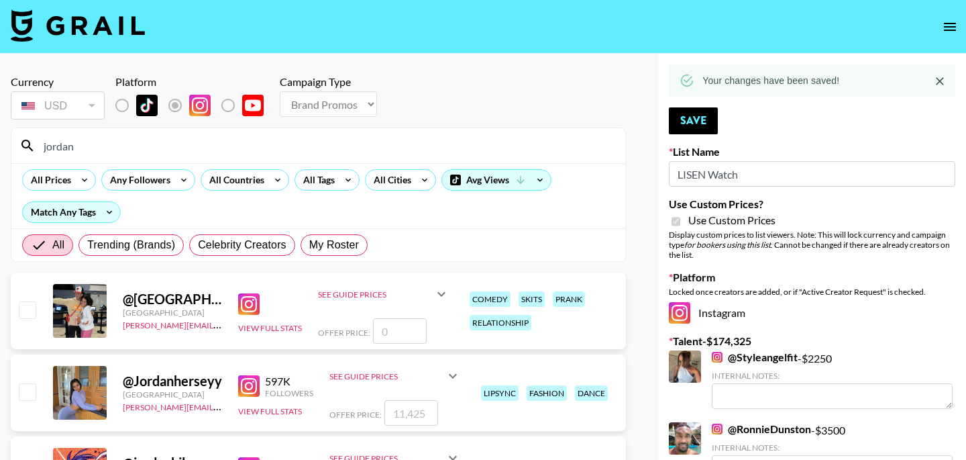
drag, startPoint x: 86, startPoint y: 150, endPoint x: 3, endPoint y: 143, distance: 83.5
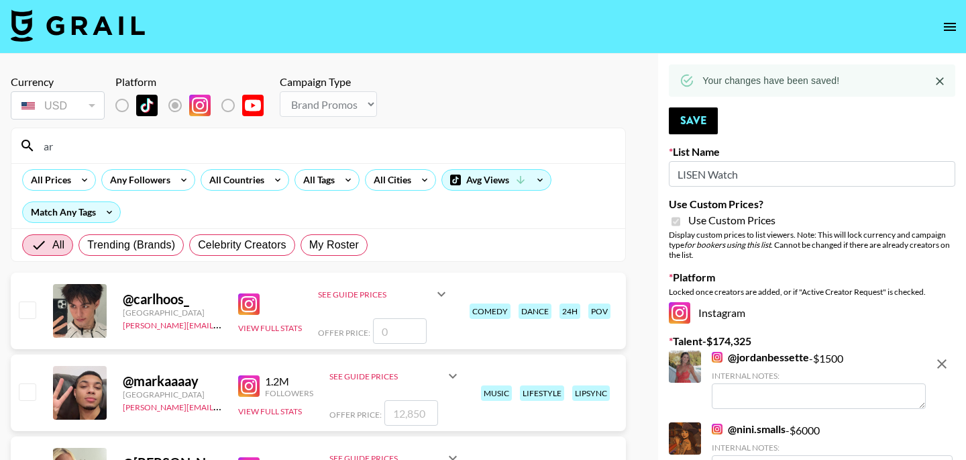
type input "arina"
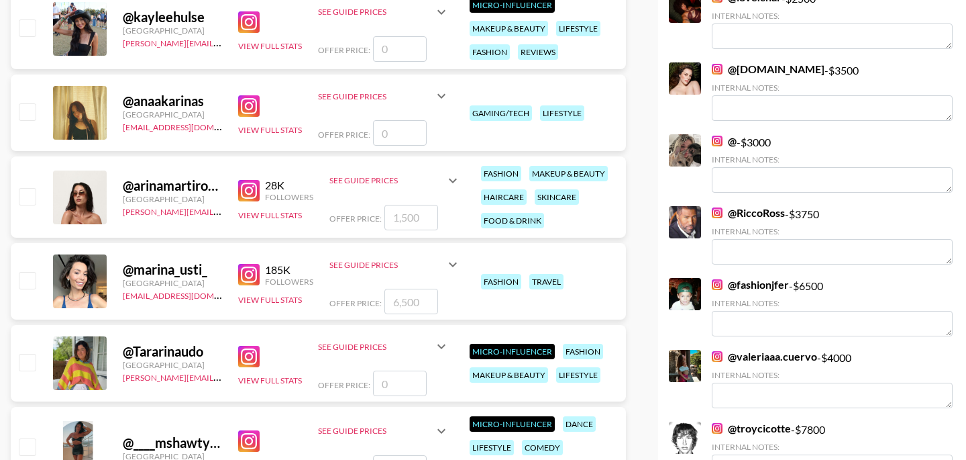
scroll to position [866, 0]
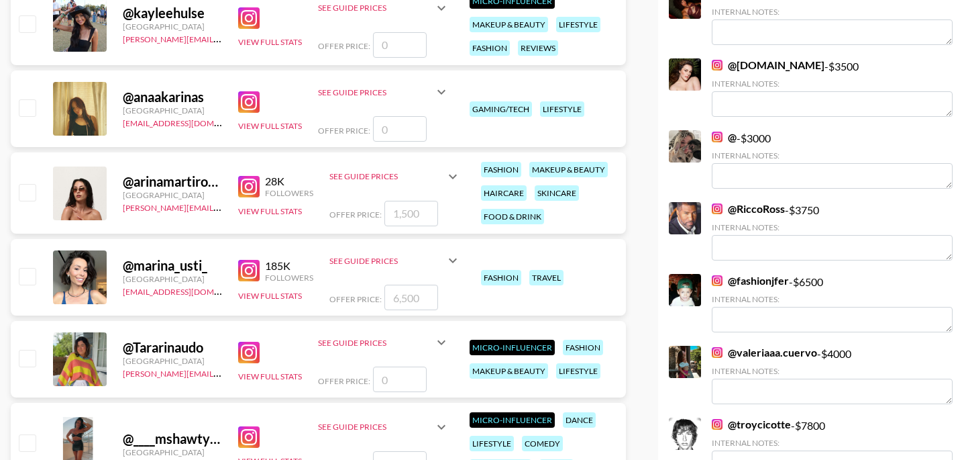
click at [29, 191] on input "checkbox" at bounding box center [27, 192] width 16 height 16
checkbox input "true"
type input "1500"
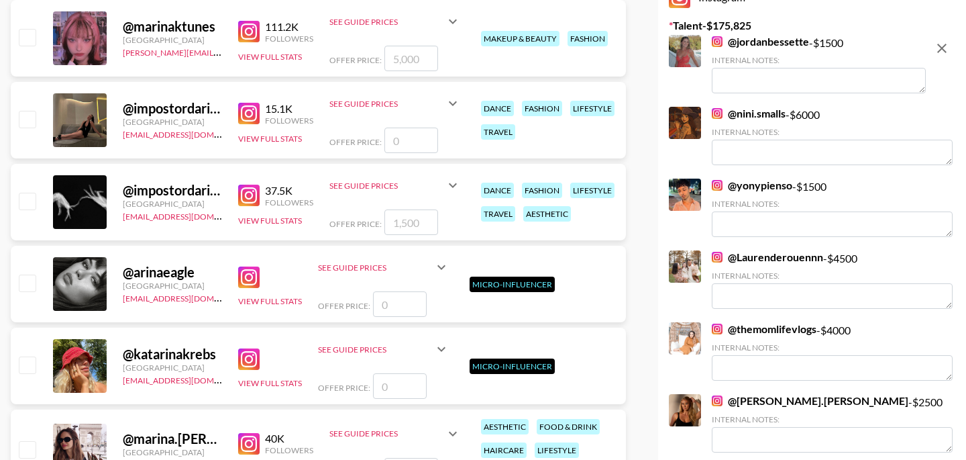
scroll to position [0, 0]
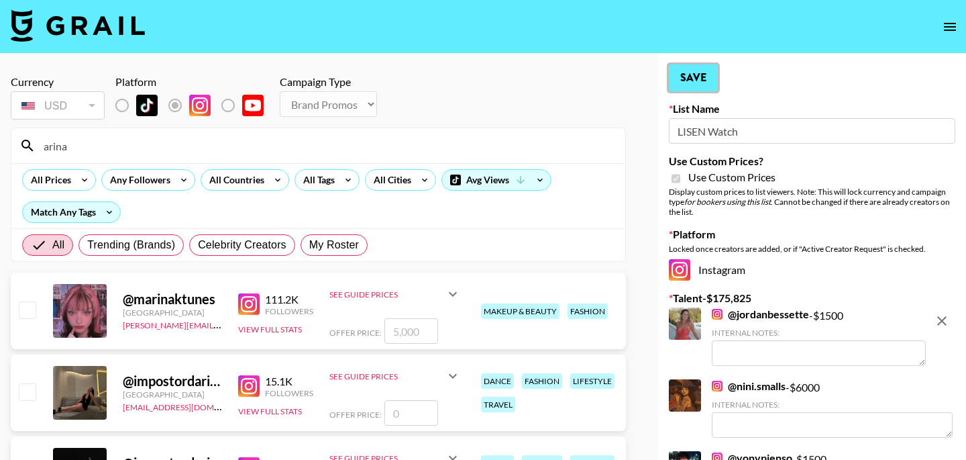
click at [684, 76] on button "Save" at bounding box center [693, 77] width 49 height 27
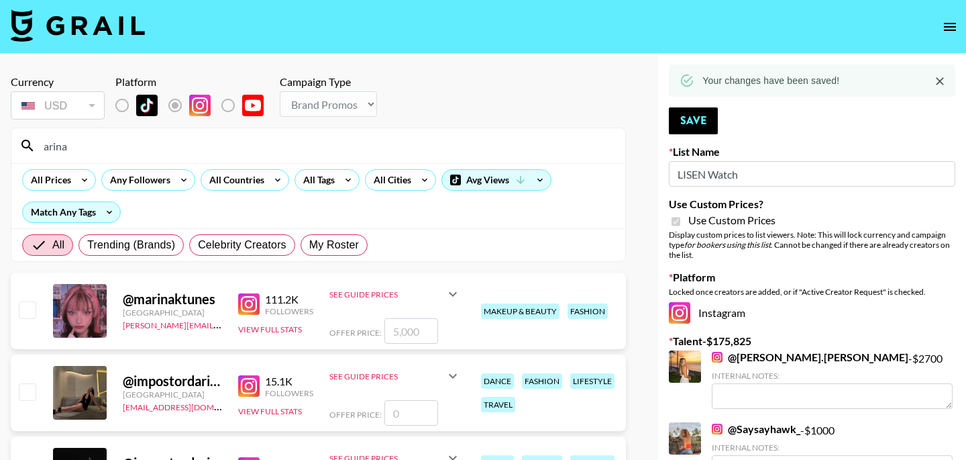
drag, startPoint x: 89, startPoint y: 149, endPoint x: 7, endPoint y: 140, distance: 81.7
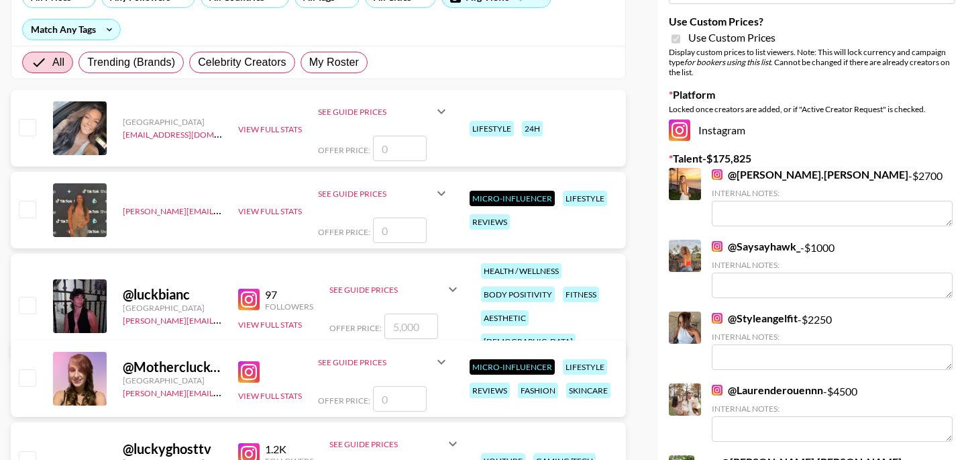
scroll to position [191, 0]
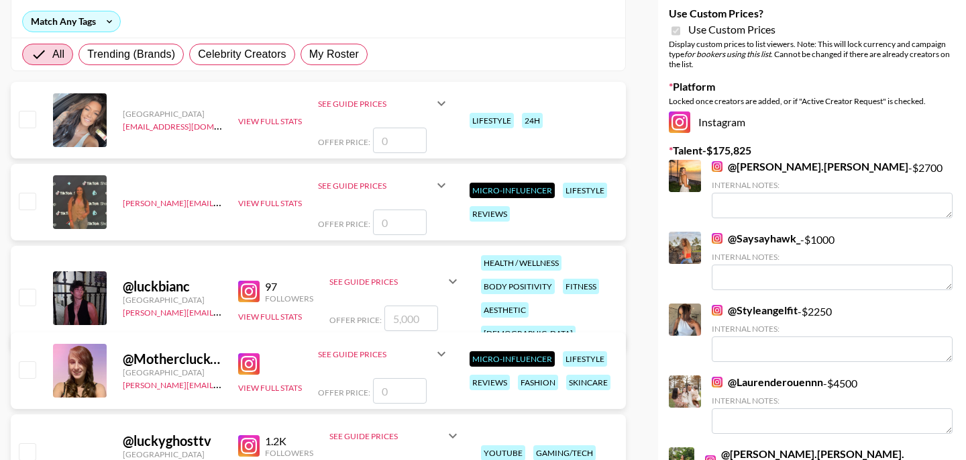
type input "luck"
click at [33, 289] on input "checkbox" at bounding box center [27, 297] width 16 height 16
checkbox input "true"
type input "5000"
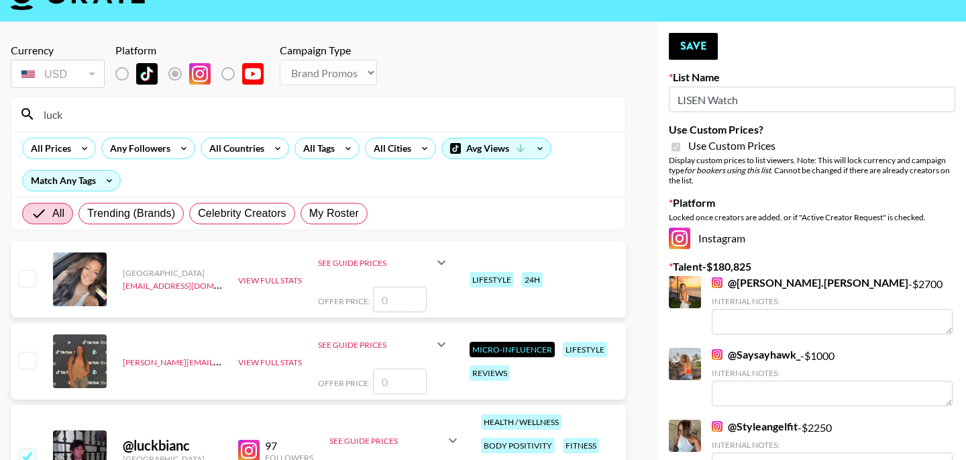
scroll to position [0, 0]
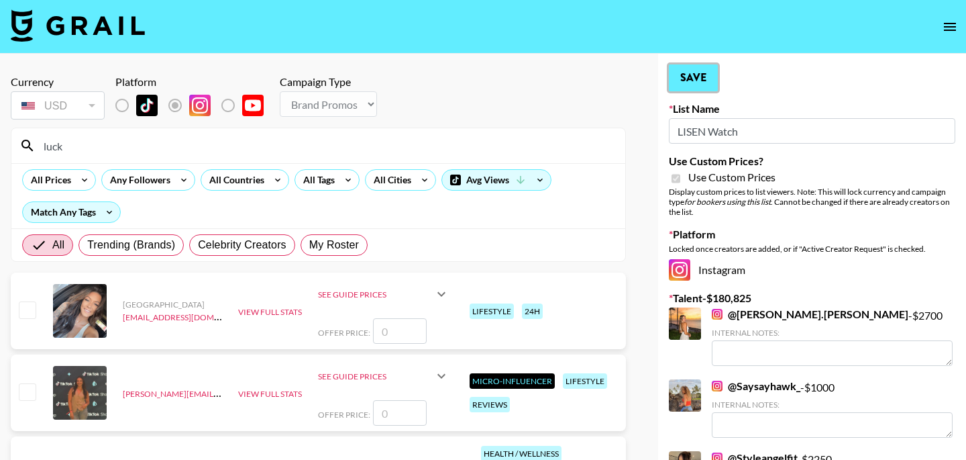
click at [690, 84] on button "Save" at bounding box center [693, 77] width 49 height 27
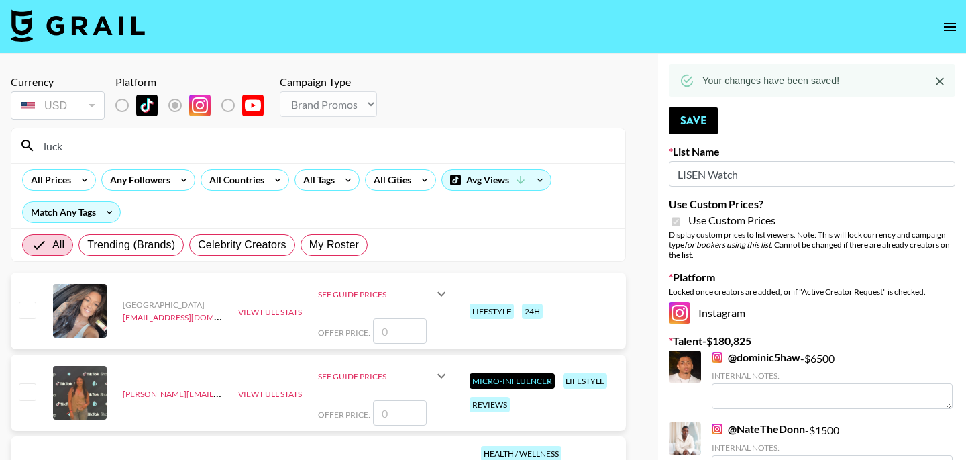
drag, startPoint x: 140, startPoint y: 144, endPoint x: 1, endPoint y: 142, distance: 138.3
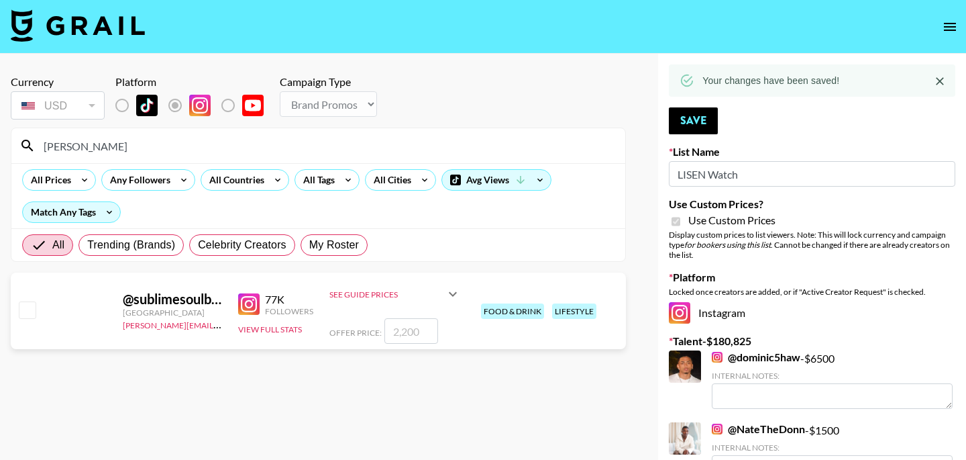
type input "[PERSON_NAME]"
click at [35, 313] on input "checkbox" at bounding box center [27, 309] width 16 height 16
checkbox input "true"
type input "2200"
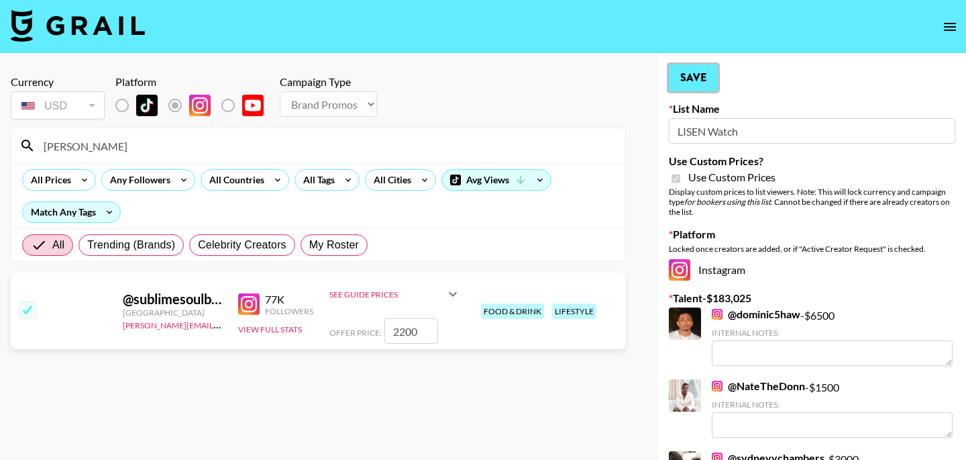
click at [692, 81] on button "Save" at bounding box center [693, 77] width 49 height 27
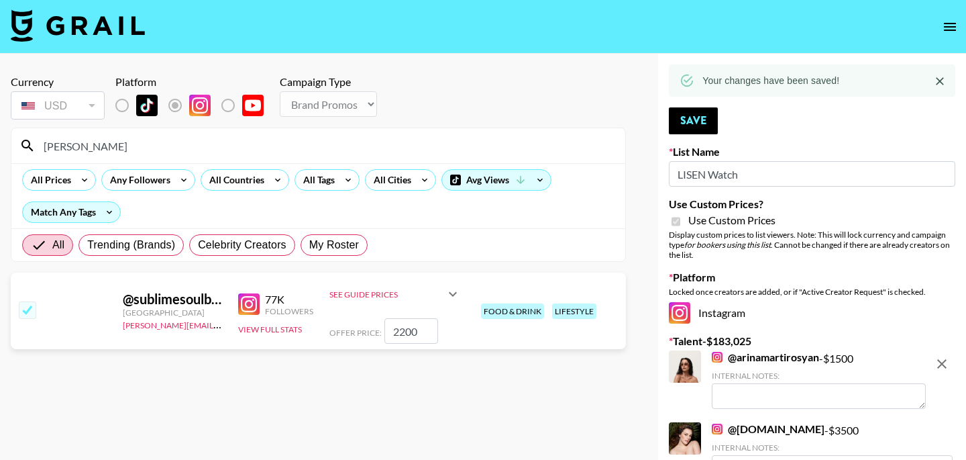
drag, startPoint x: 90, startPoint y: 146, endPoint x: 1, endPoint y: 142, distance: 89.4
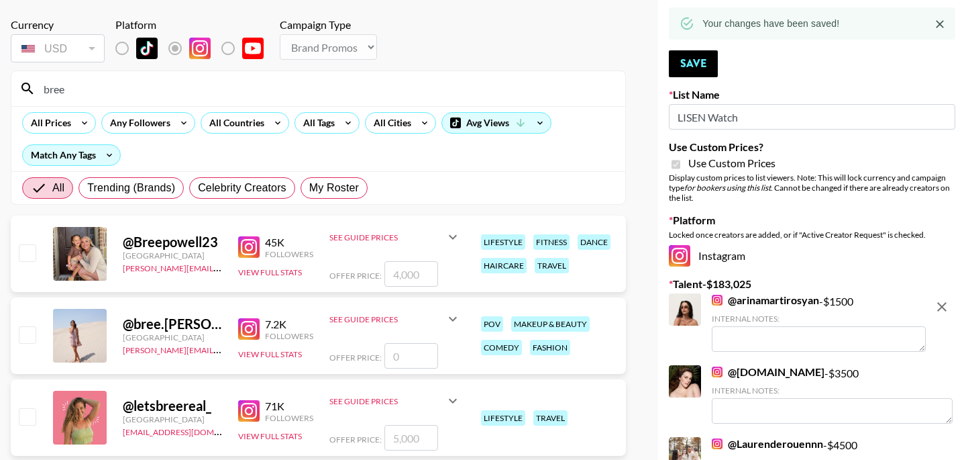
scroll to position [56, 0]
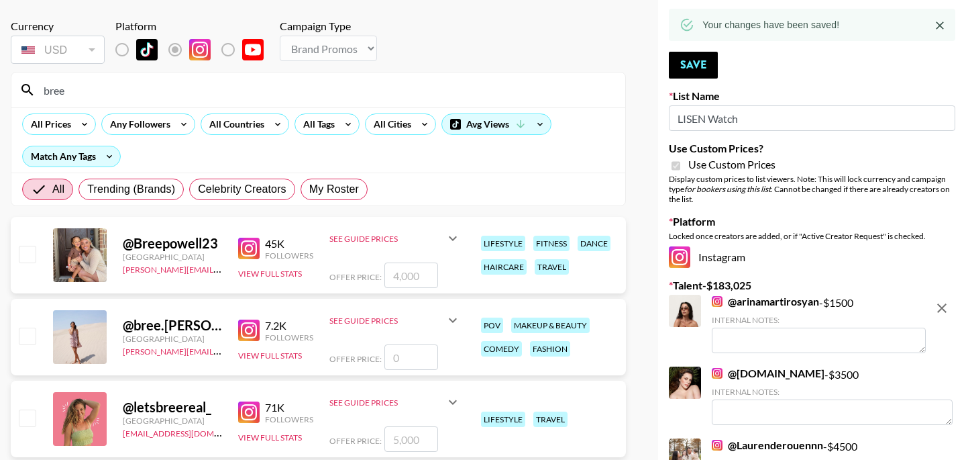
drag, startPoint x: 82, startPoint y: 93, endPoint x: 1, endPoint y: 92, distance: 81.2
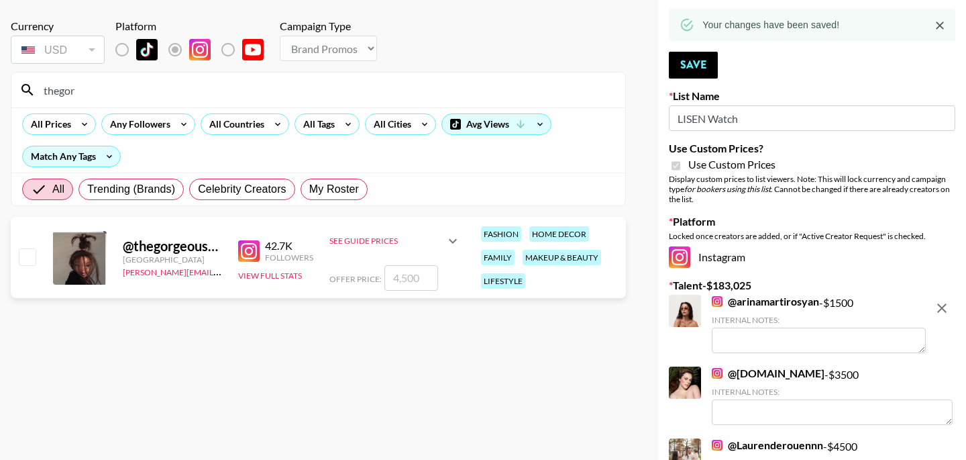
type input "thegor"
click at [34, 258] on input "checkbox" at bounding box center [27, 256] width 16 height 16
checkbox input "true"
type input "4500"
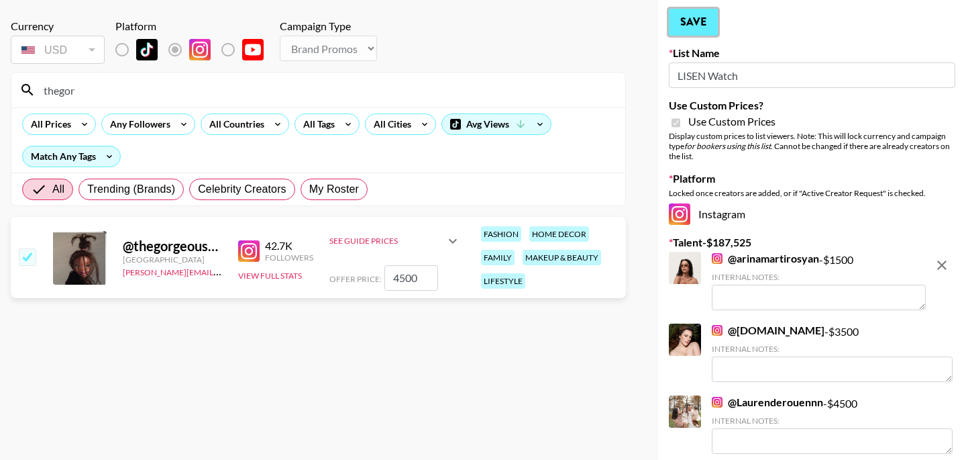
click at [689, 23] on button "Save" at bounding box center [693, 22] width 49 height 27
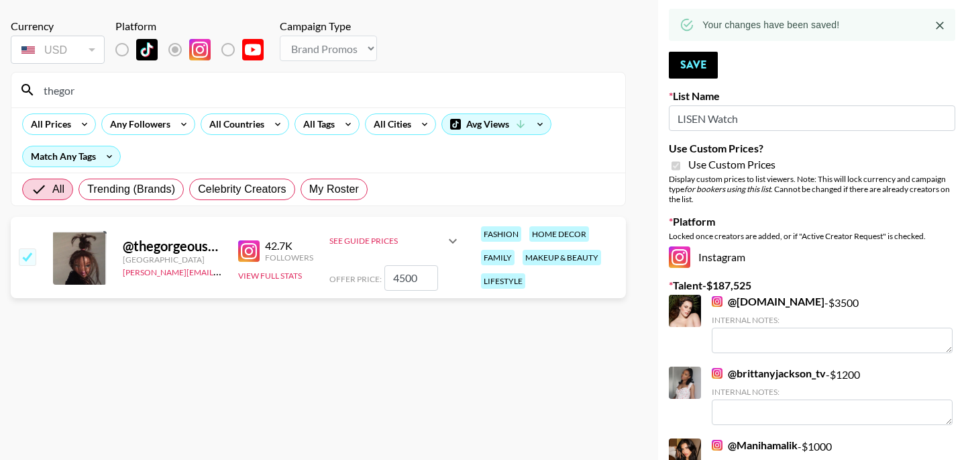
drag, startPoint x: 90, startPoint y: 93, endPoint x: 9, endPoint y: 89, distance: 81.3
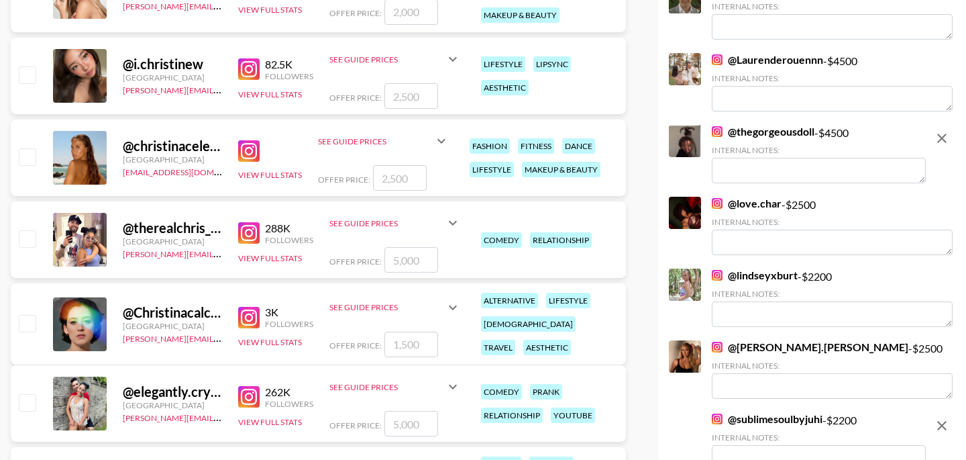
scroll to position [2352, 0]
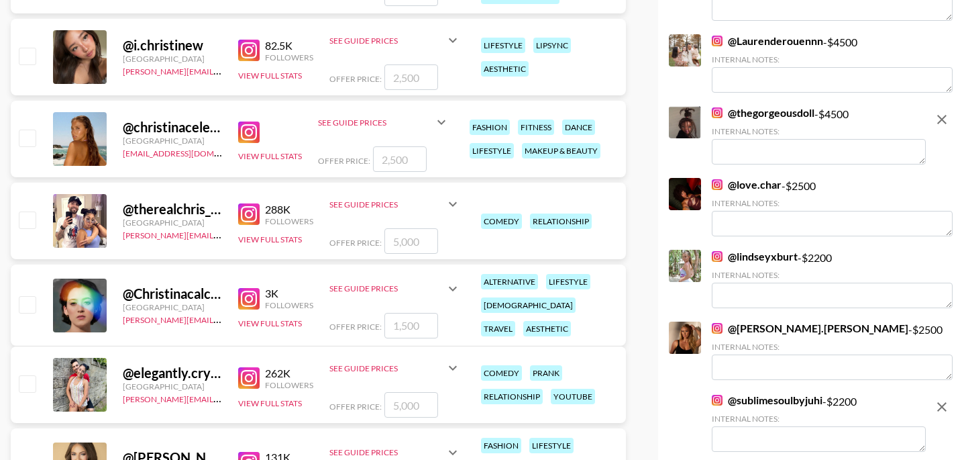
type input "[PERSON_NAME]"
click at [27, 216] on input "checkbox" at bounding box center [27, 219] width 16 height 16
checkbox input "true"
type input "5000"
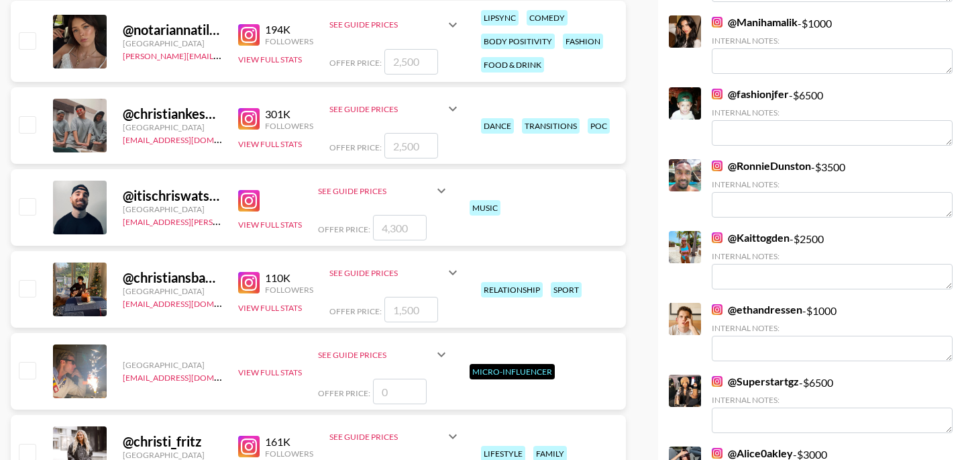
scroll to position [0, 0]
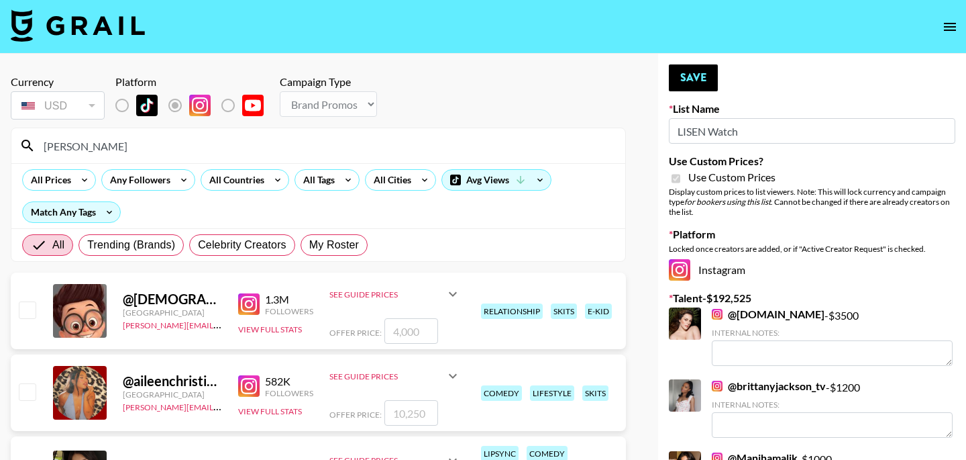
click at [707, 74] on button "Save" at bounding box center [693, 77] width 49 height 27
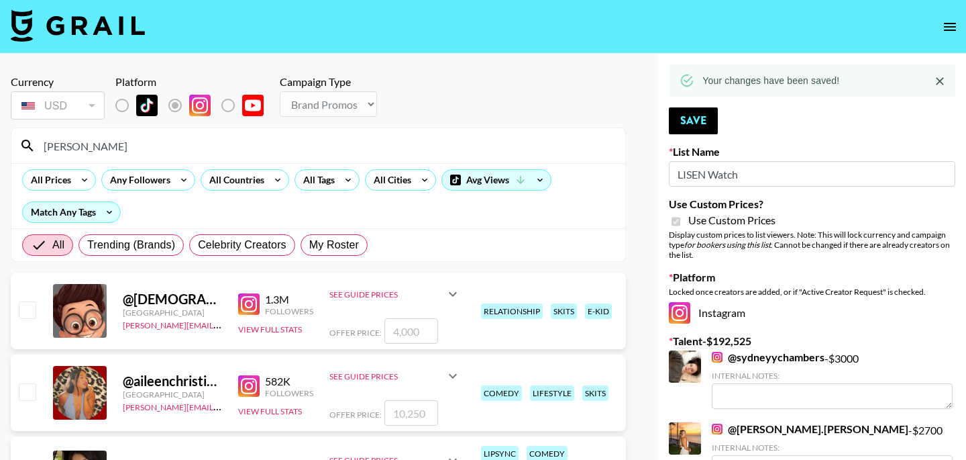
drag, startPoint x: 84, startPoint y: 141, endPoint x: 3, endPoint y: 136, distance: 80.7
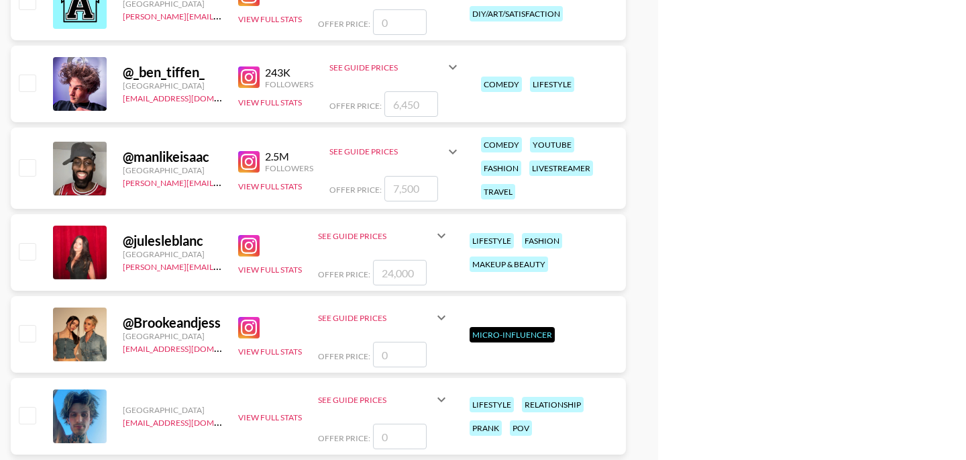
scroll to position [7801, 0]
